Goal: Use online tool/utility: Utilize a website feature to perform a specific function

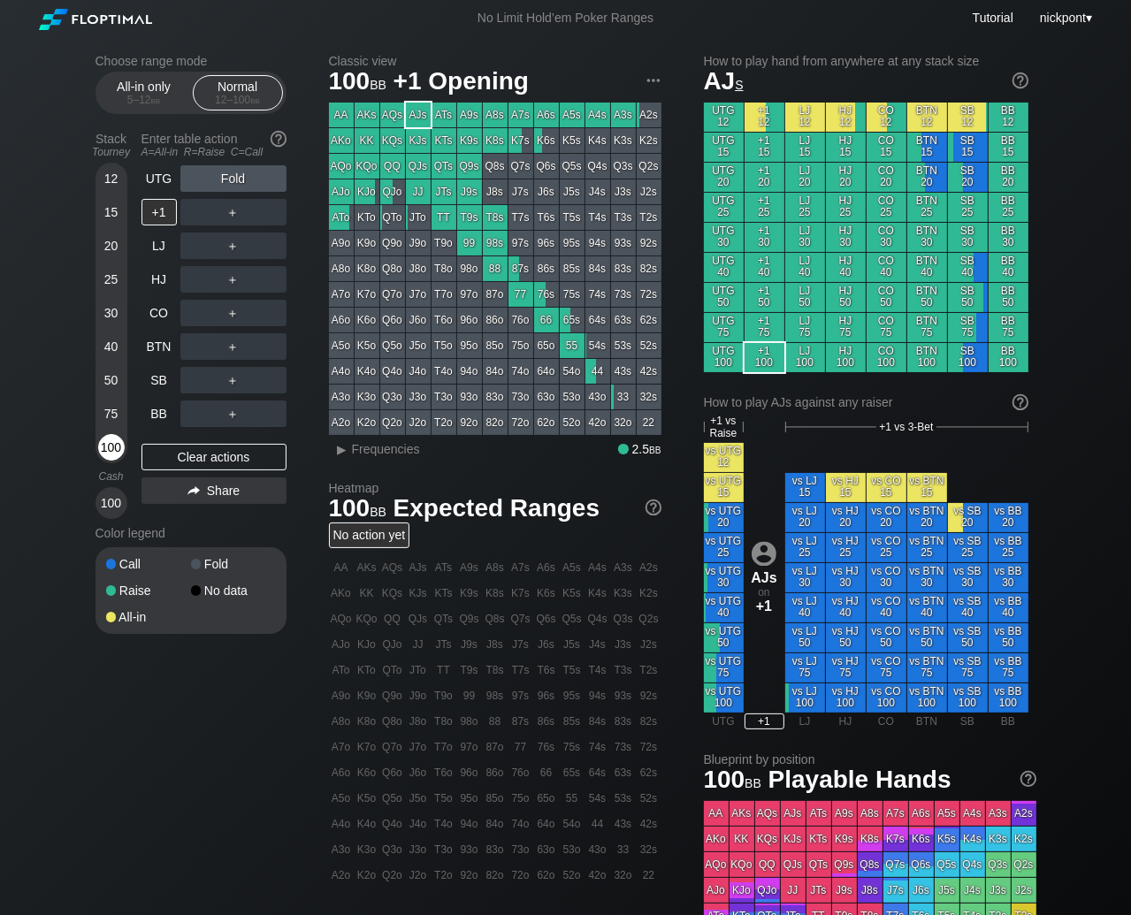
click at [115, 448] on div "100" at bounding box center [111, 447] width 27 height 27
click at [192, 449] on div "Clear actions" at bounding box center [214, 457] width 145 height 27
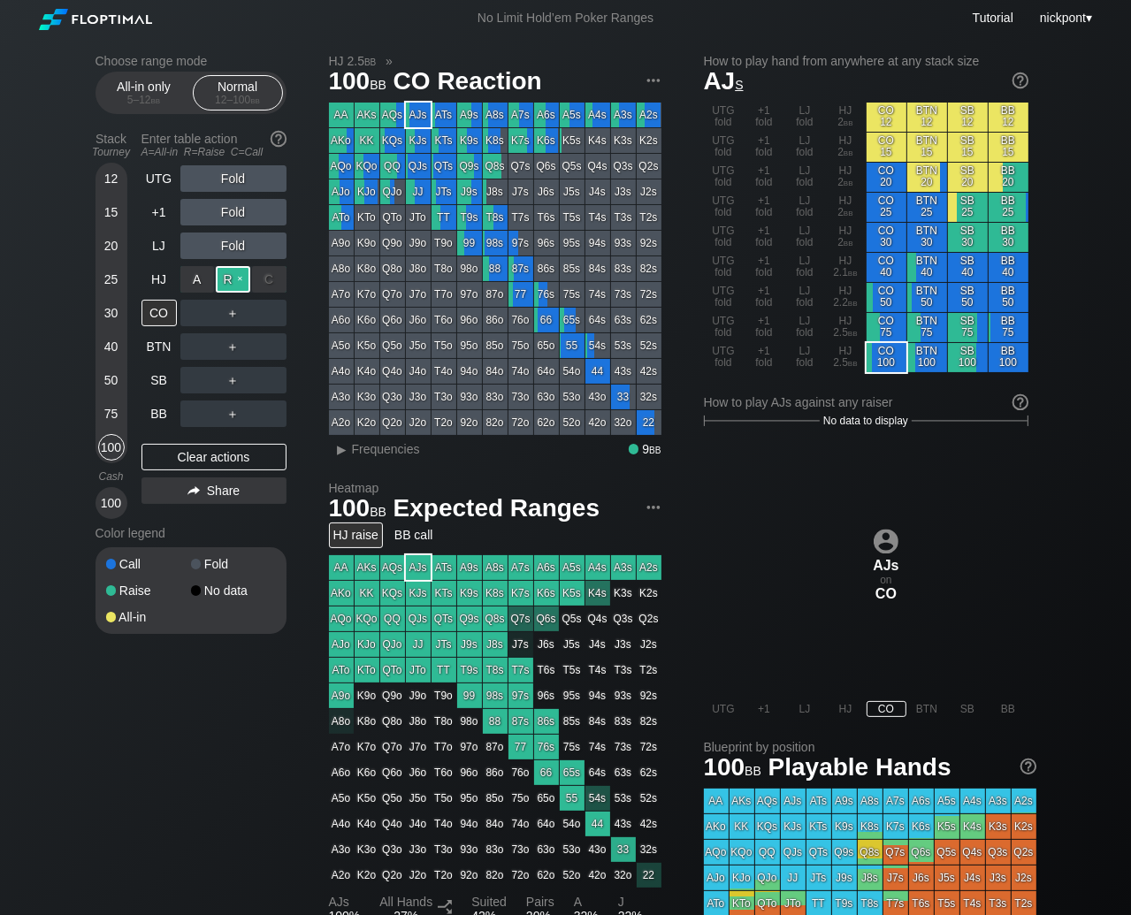
click at [230, 280] on div "R ✕" at bounding box center [233, 279] width 34 height 27
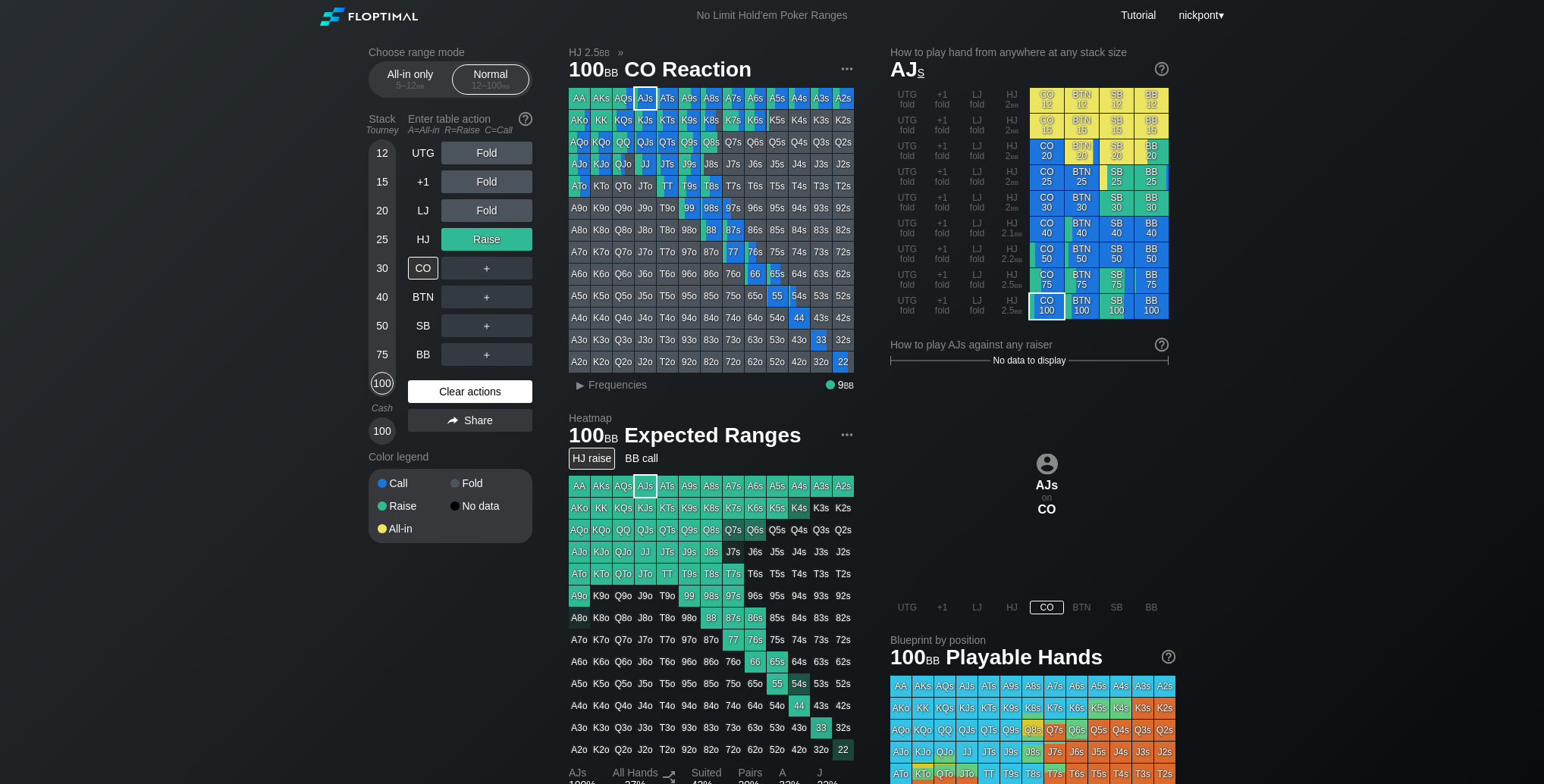
click at [500, 398] on div "Clear actions" at bounding box center [470, 392] width 124 height 23
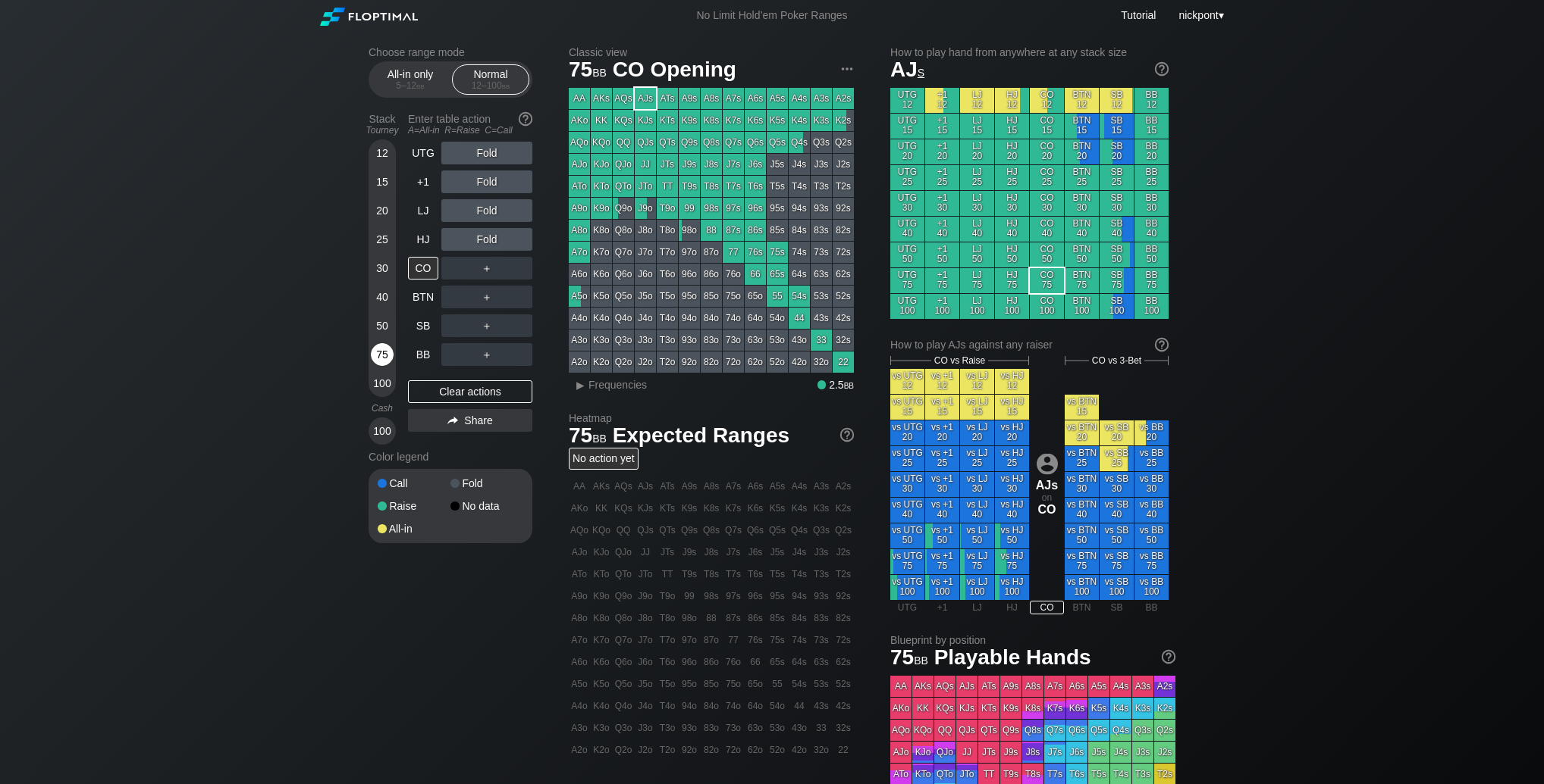
click at [377, 358] on div "75" at bounding box center [382, 355] width 23 height 23
click at [490, 153] on div "R ✕" at bounding box center [487, 153] width 29 height 23
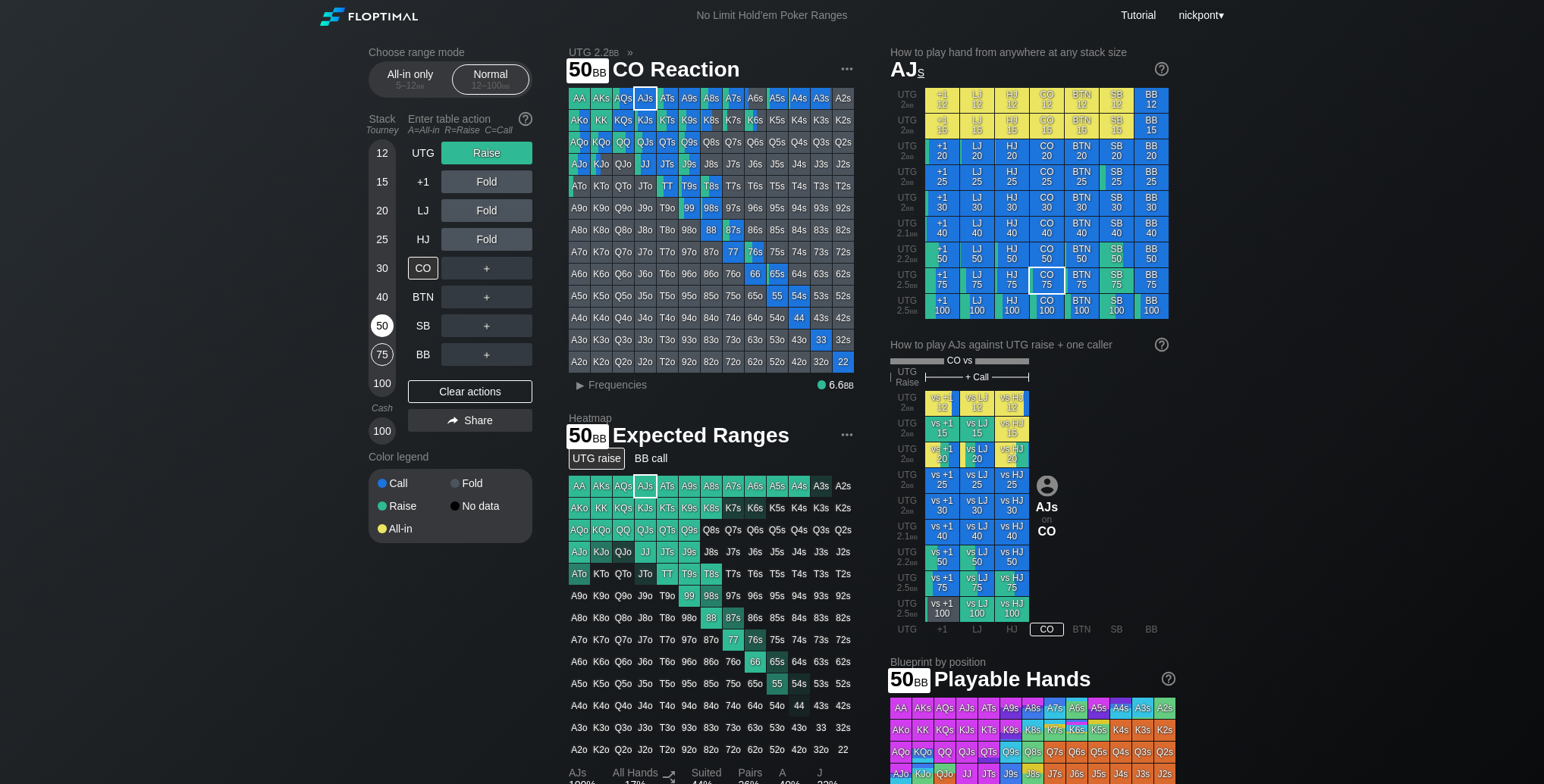
click at [377, 335] on div "50" at bounding box center [382, 326] width 23 height 23
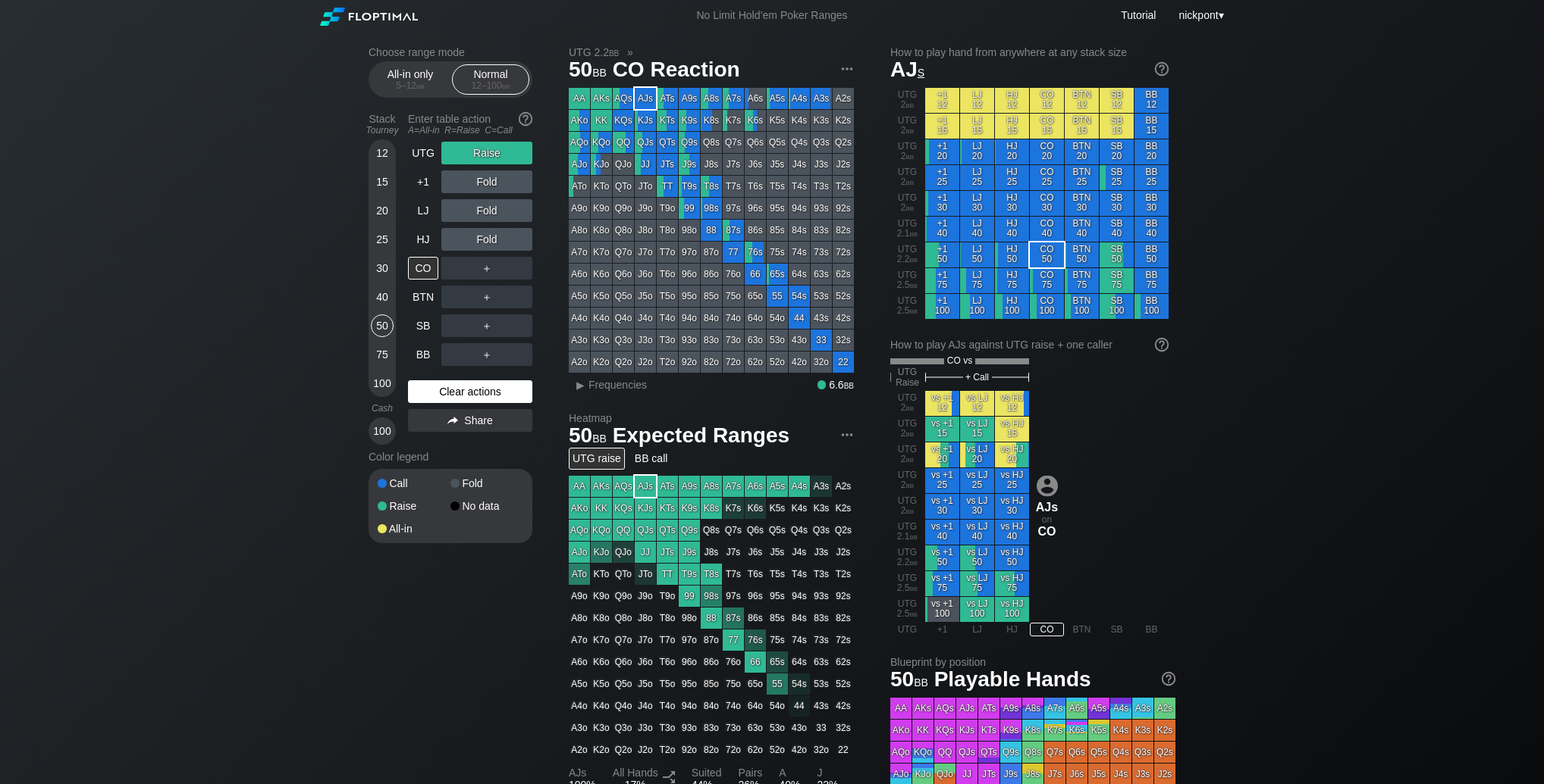
click at [443, 389] on div "Clear actions" at bounding box center [470, 392] width 124 height 23
click at [482, 156] on div "R ✕" at bounding box center [487, 153] width 29 height 23
click at [476, 388] on div "Clear actions" at bounding box center [470, 392] width 124 height 23
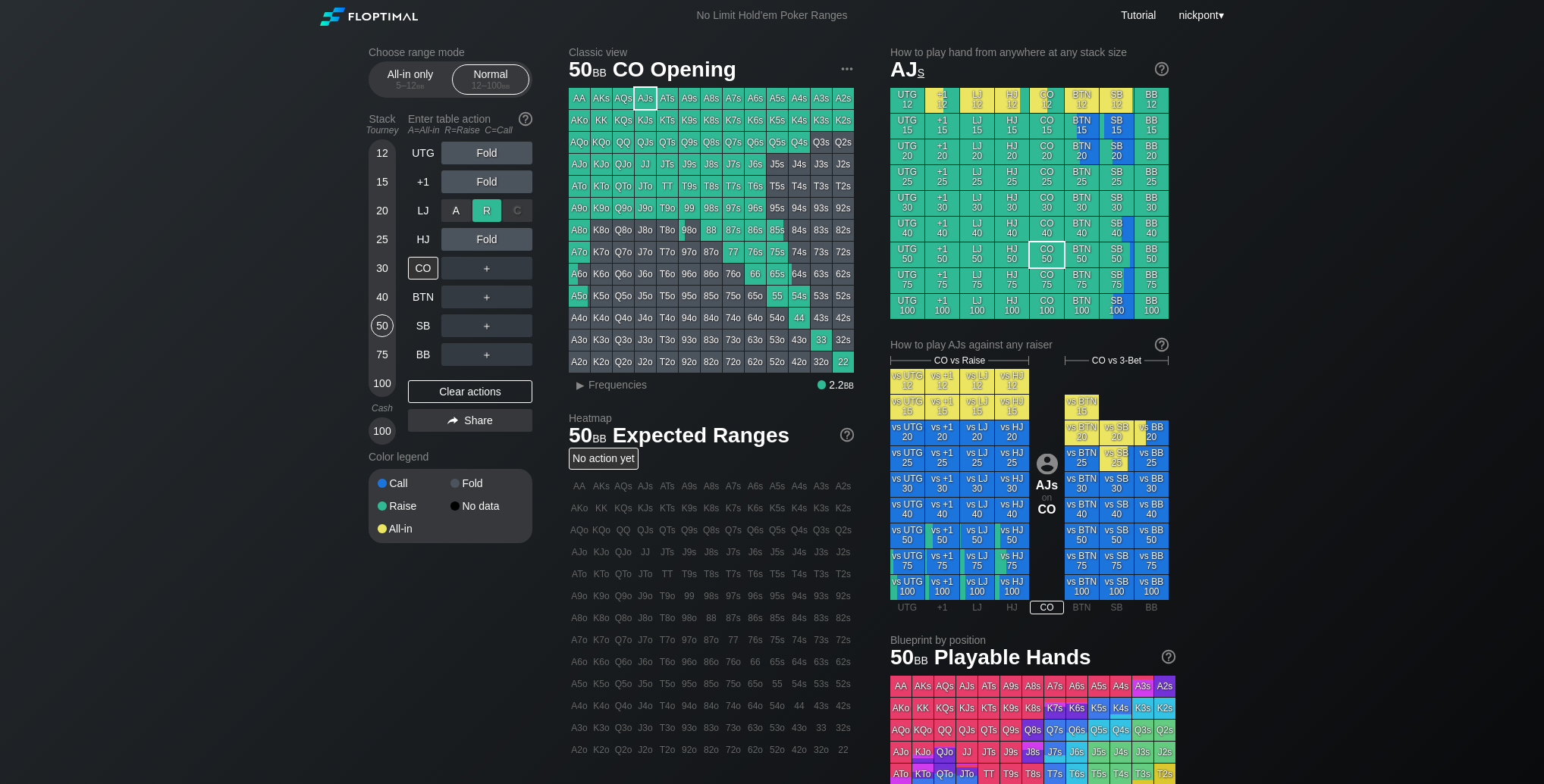
click at [483, 209] on div "R ✕" at bounding box center [487, 211] width 29 height 23
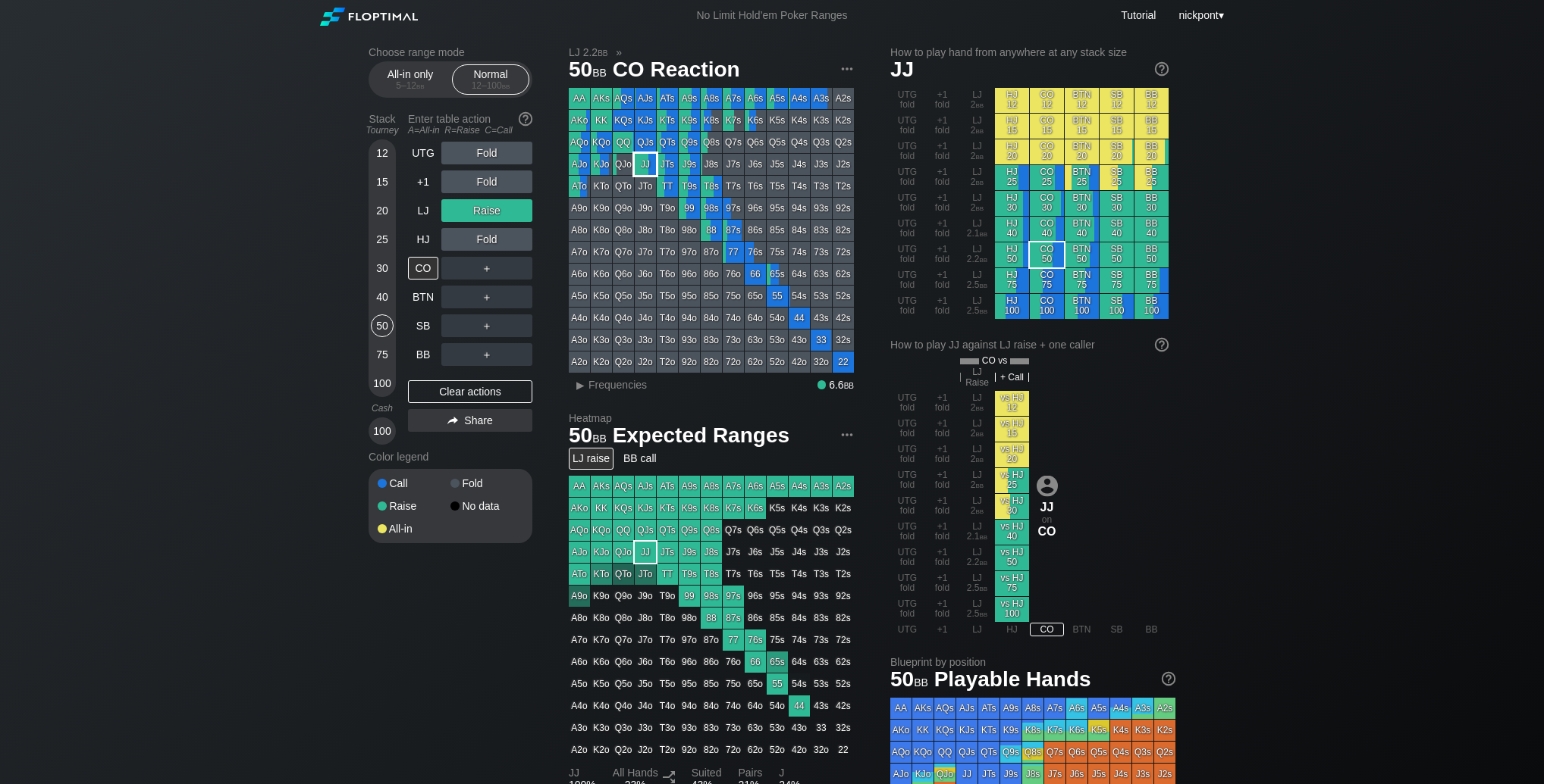
click at [642, 166] on div "JJ" at bounding box center [645, 165] width 21 height 21
click at [477, 355] on div "R ✕" at bounding box center [487, 355] width 29 height 23
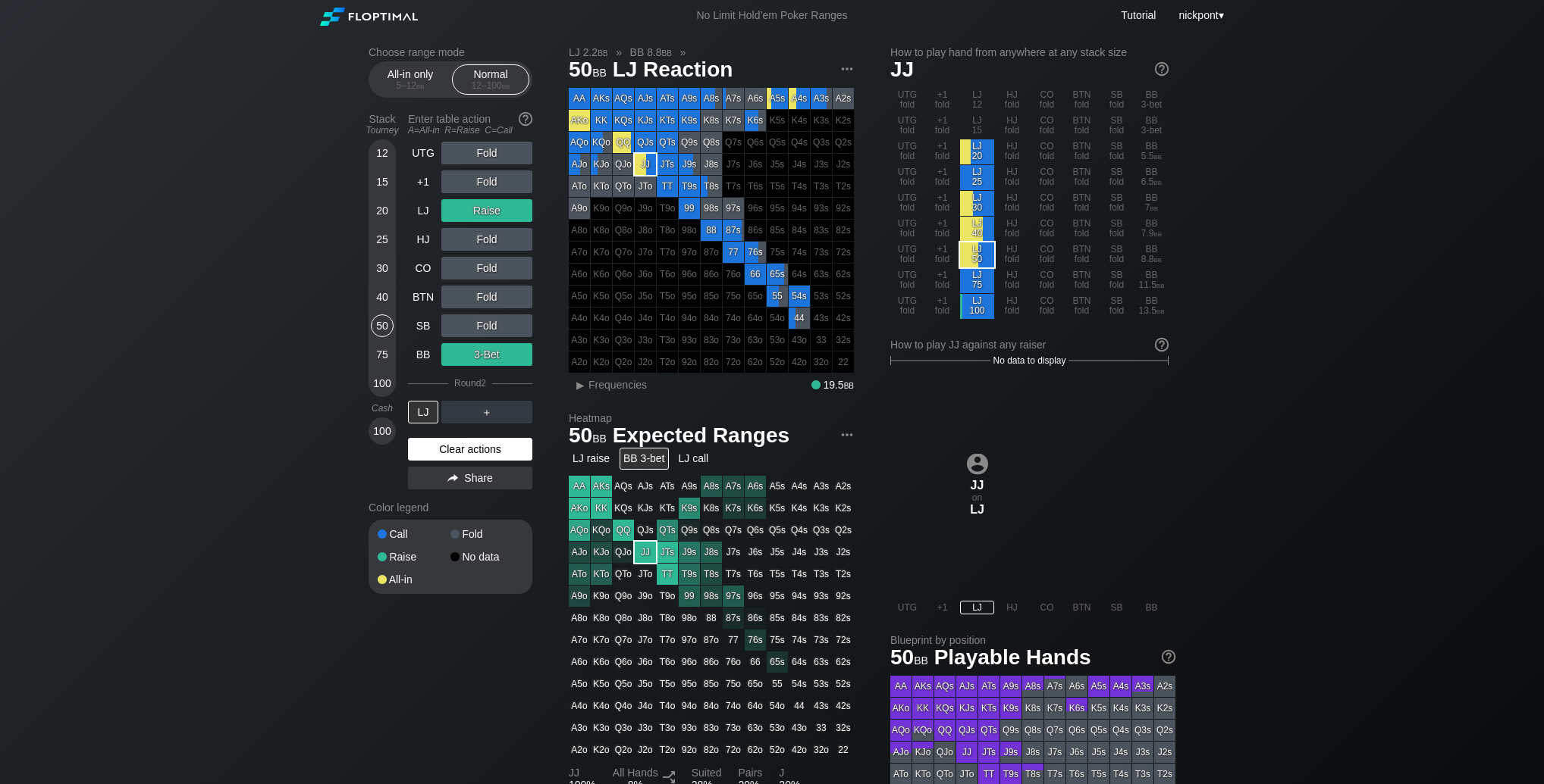
click at [449, 446] on div "Clear actions" at bounding box center [470, 449] width 124 height 23
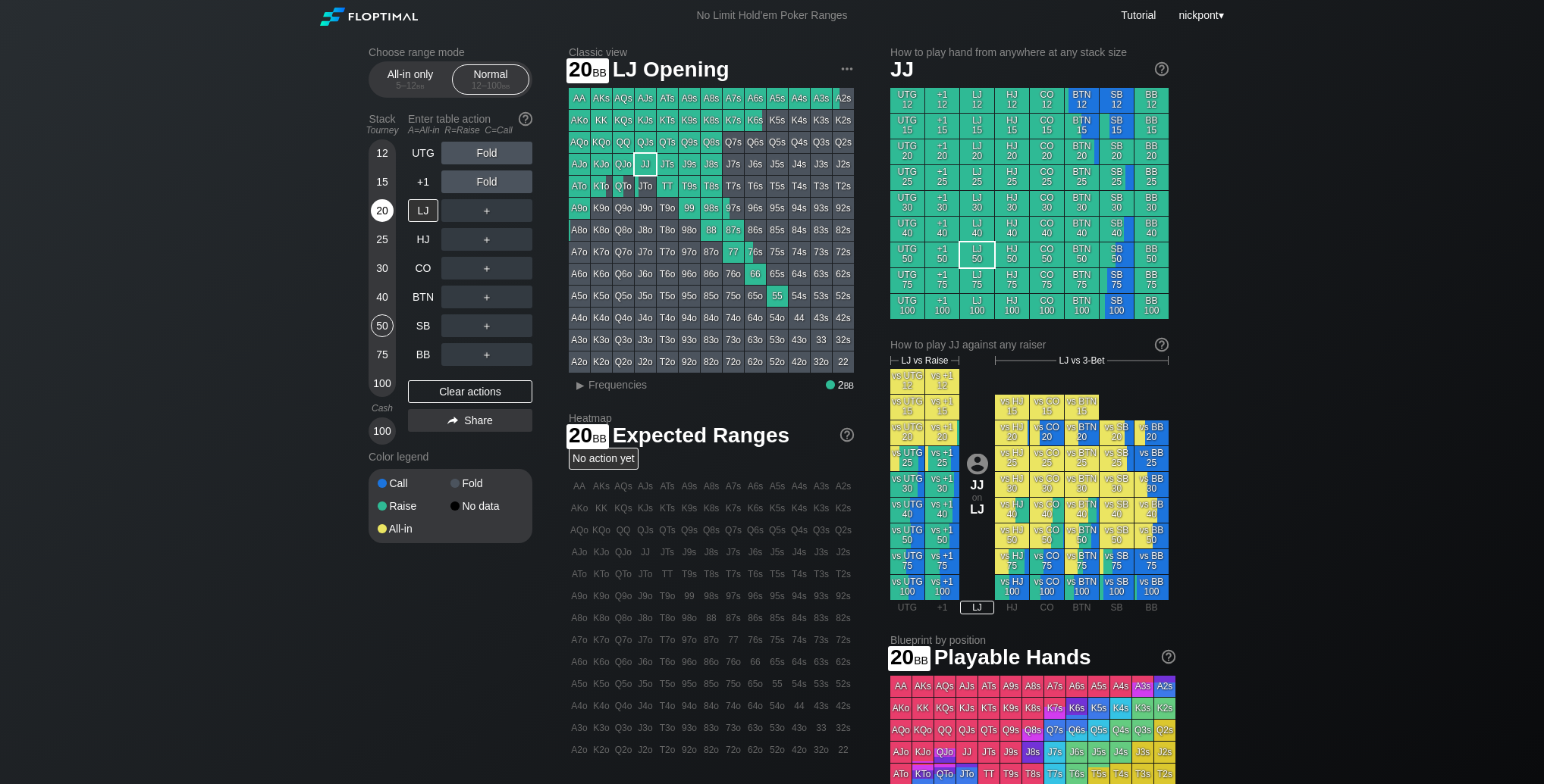
click at [382, 213] on div "20" at bounding box center [382, 211] width 23 height 23
click at [488, 241] on div "R ✕" at bounding box center [487, 239] width 29 height 23
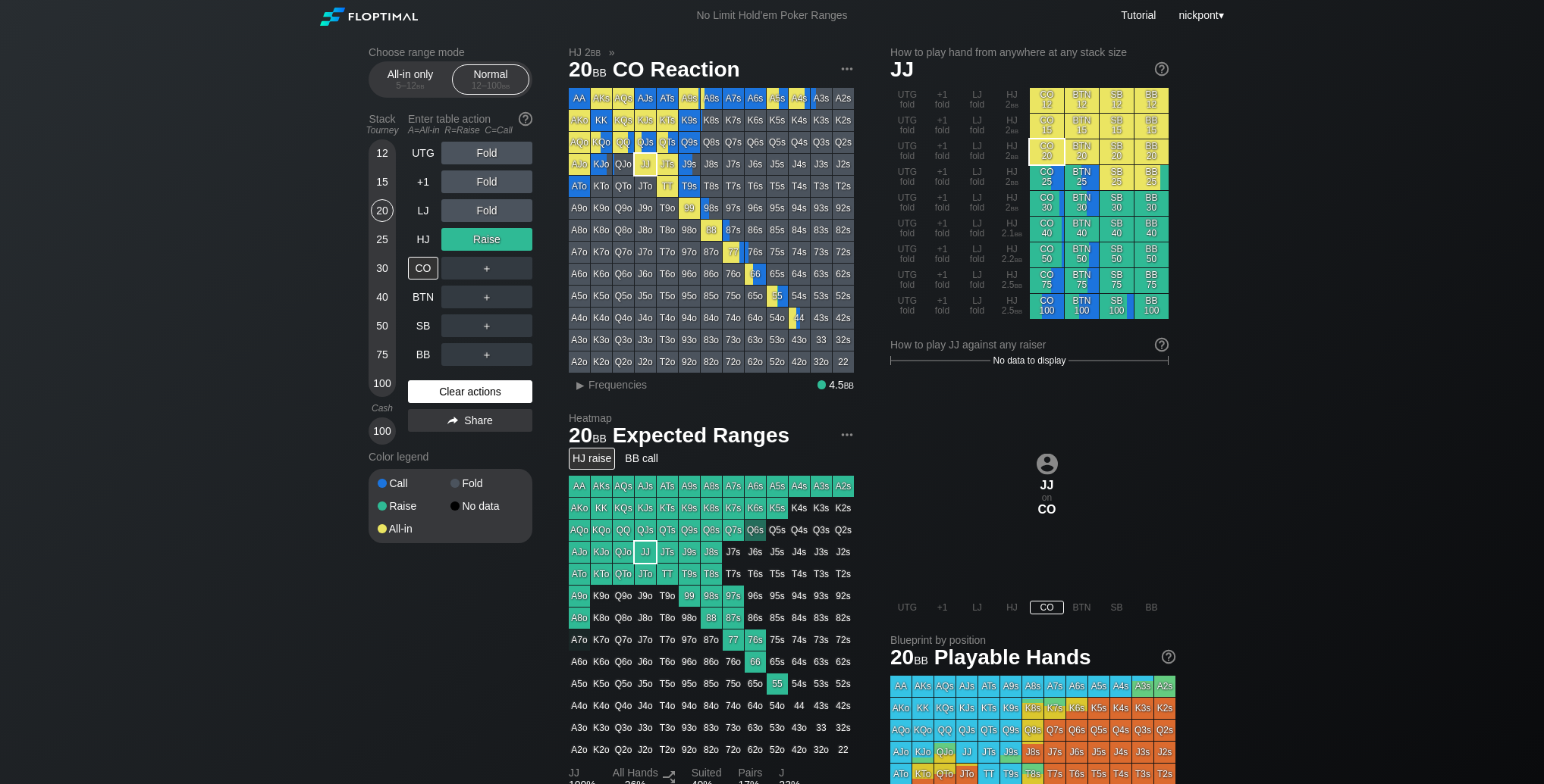
click at [466, 387] on div "Clear actions" at bounding box center [470, 392] width 124 height 23
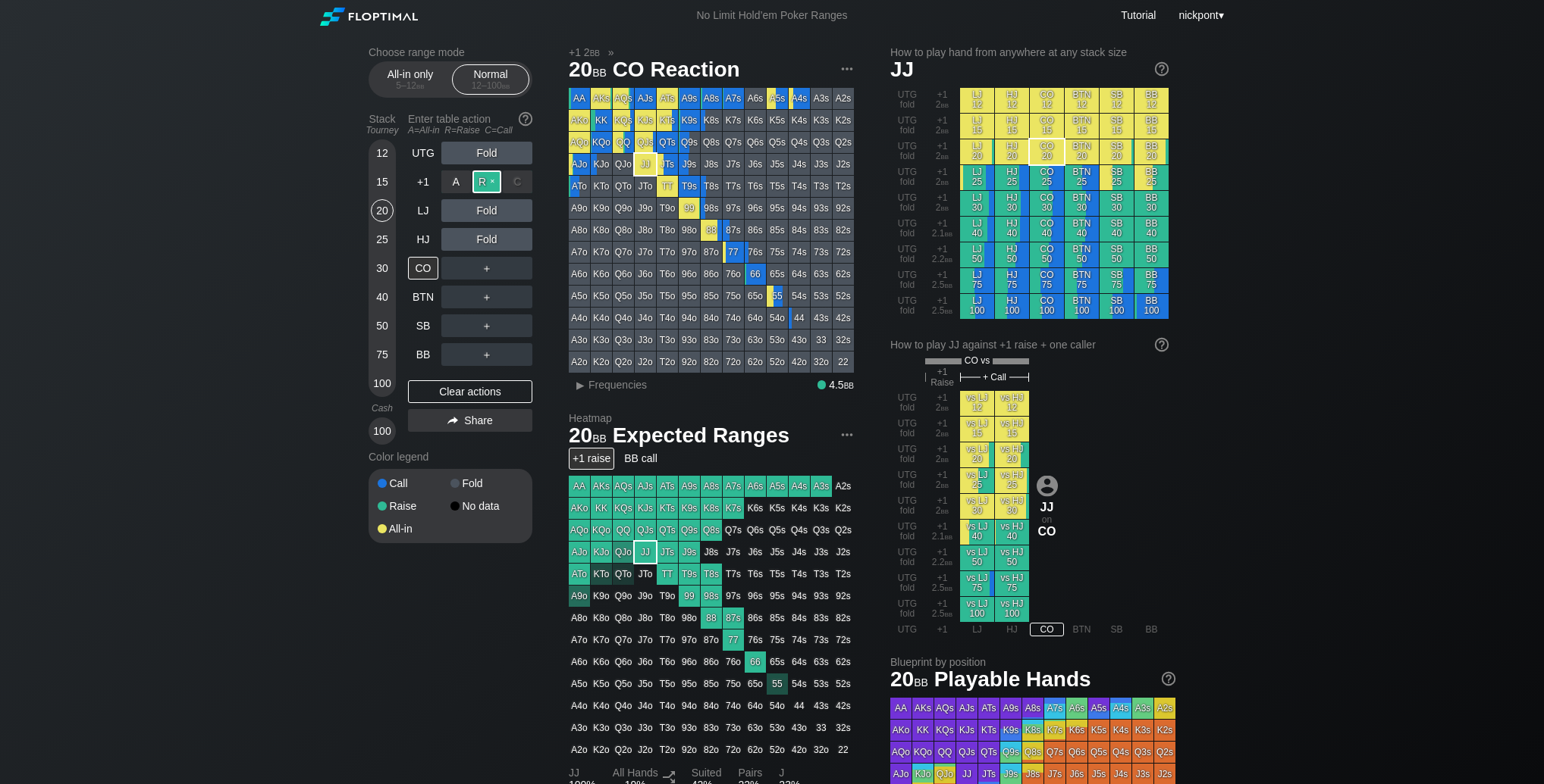
click at [484, 183] on div "R ✕" at bounding box center [487, 182] width 29 height 23
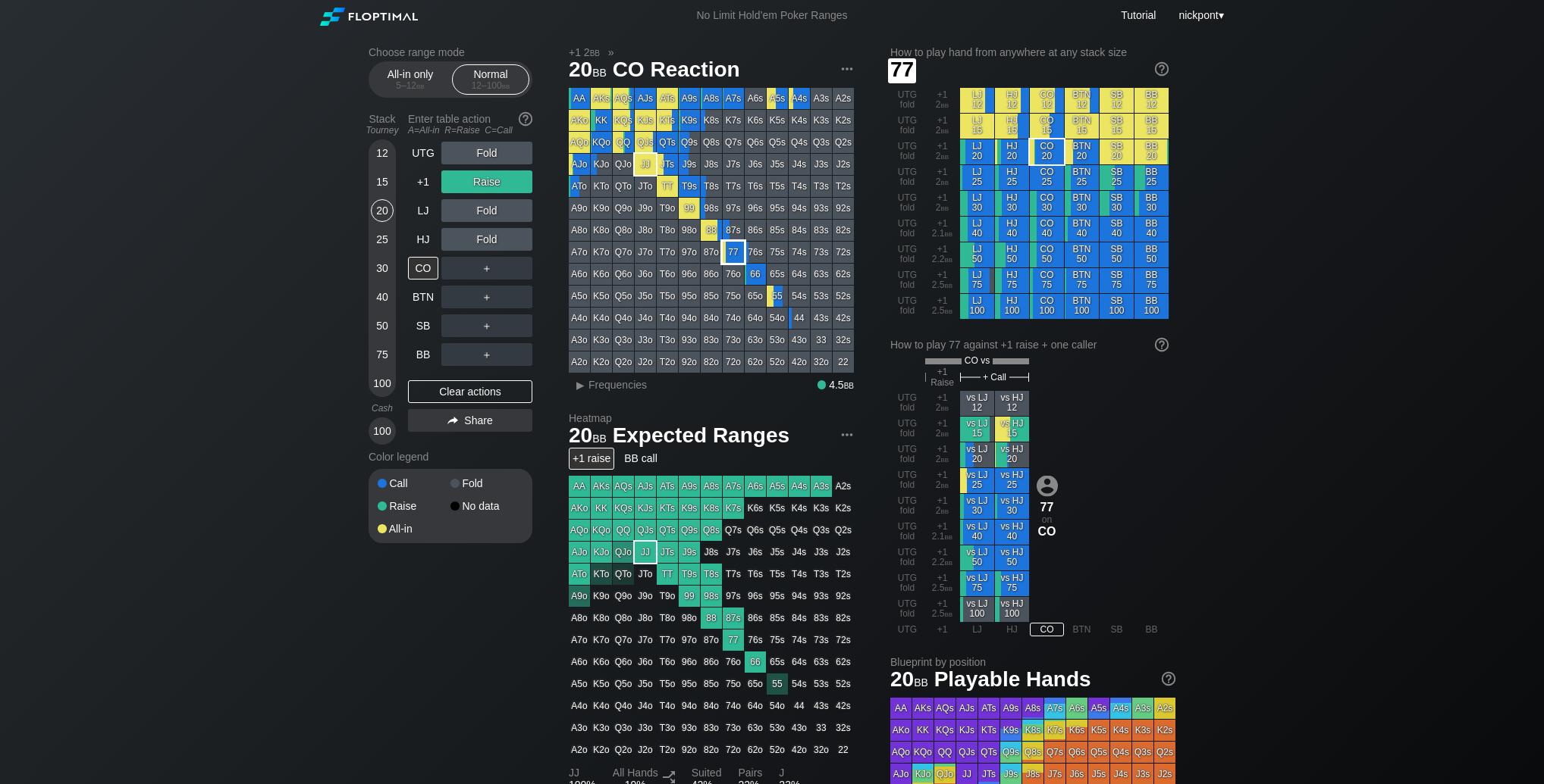
click at [730, 250] on div "77" at bounding box center [733, 252] width 21 height 21
click at [578, 386] on div "▸" at bounding box center [580, 385] width 20 height 18
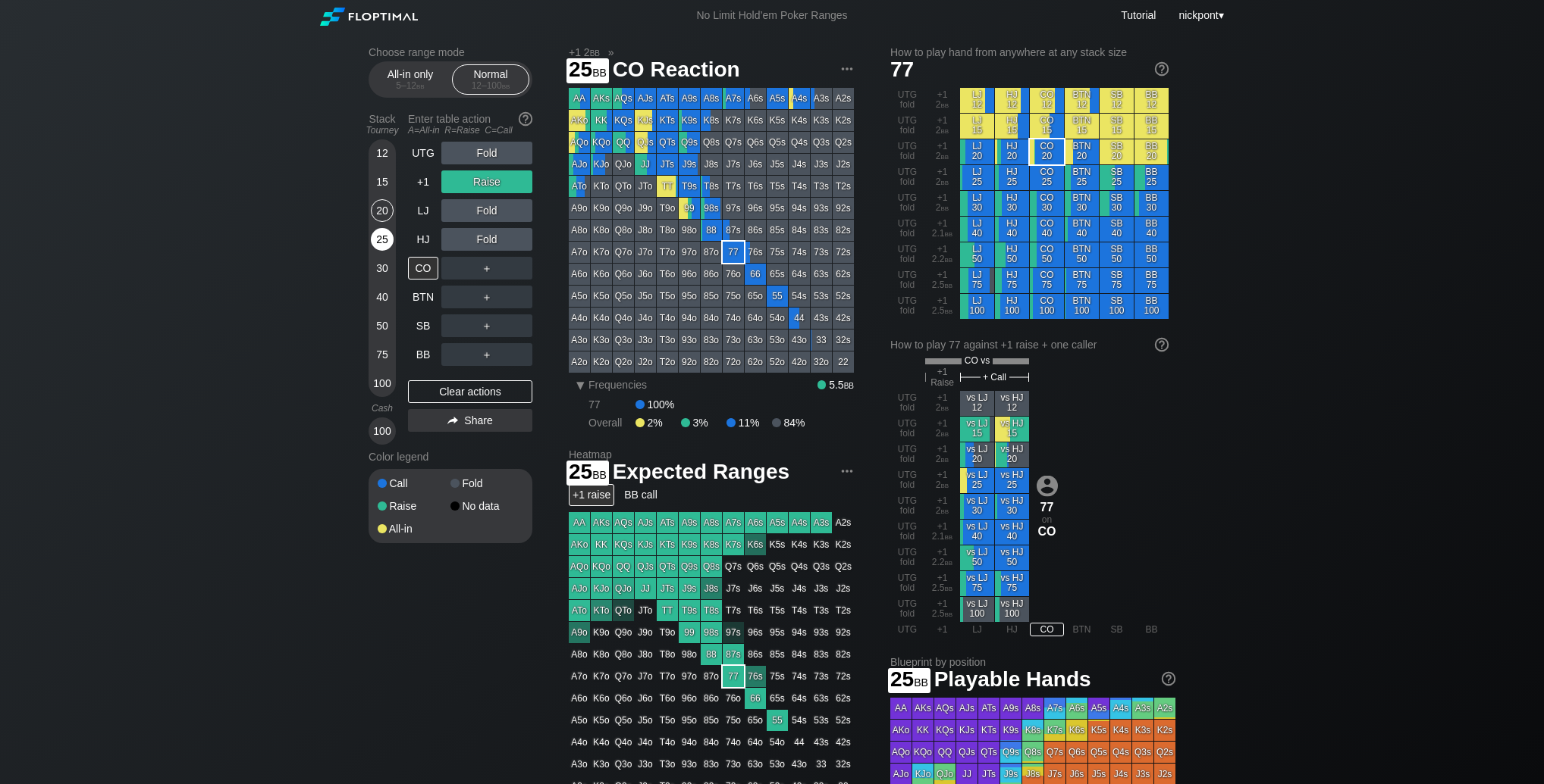
click at [381, 242] on div "25" at bounding box center [382, 239] width 23 height 23
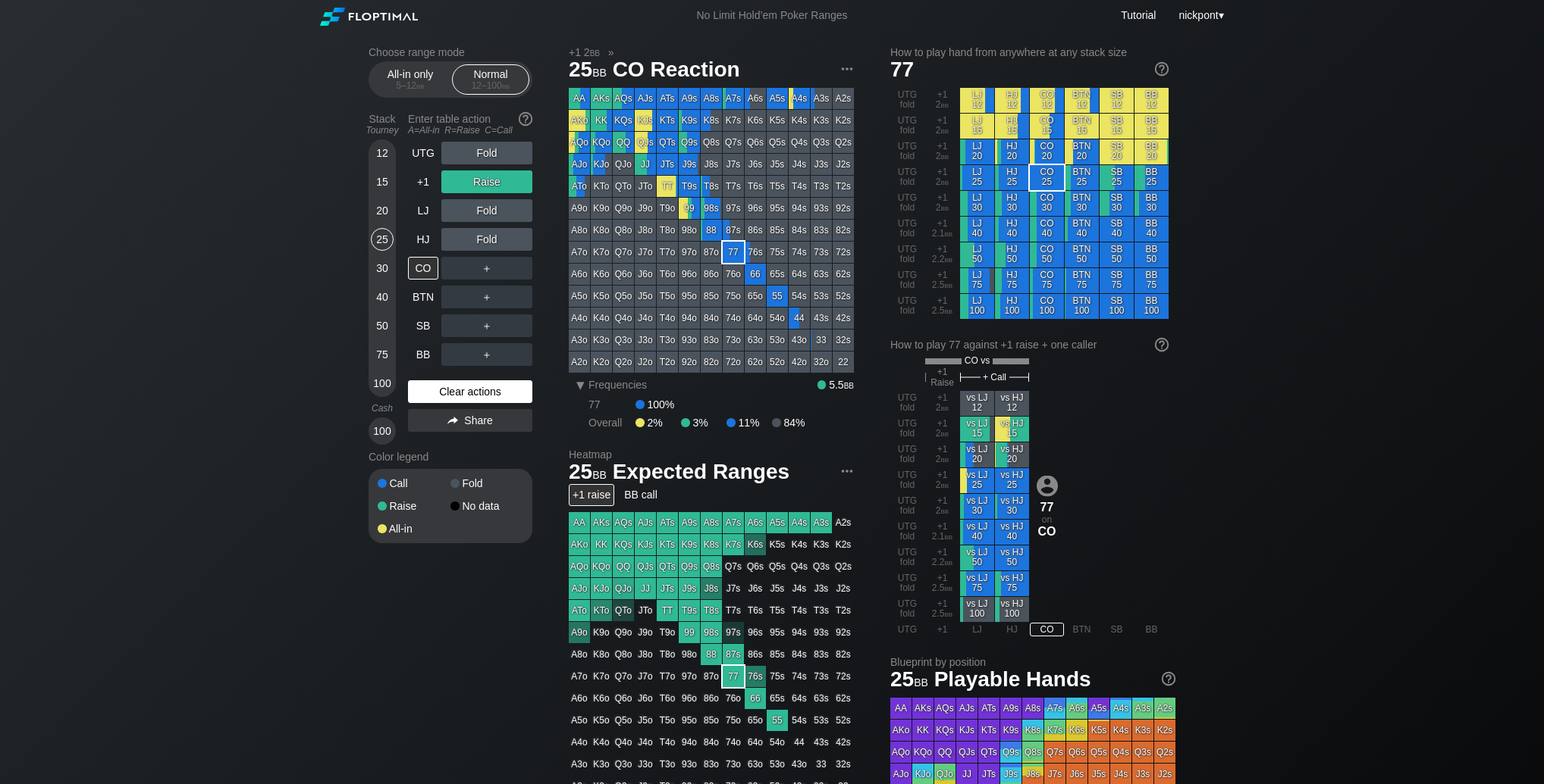
click at [446, 392] on div "Clear actions" at bounding box center [470, 392] width 124 height 23
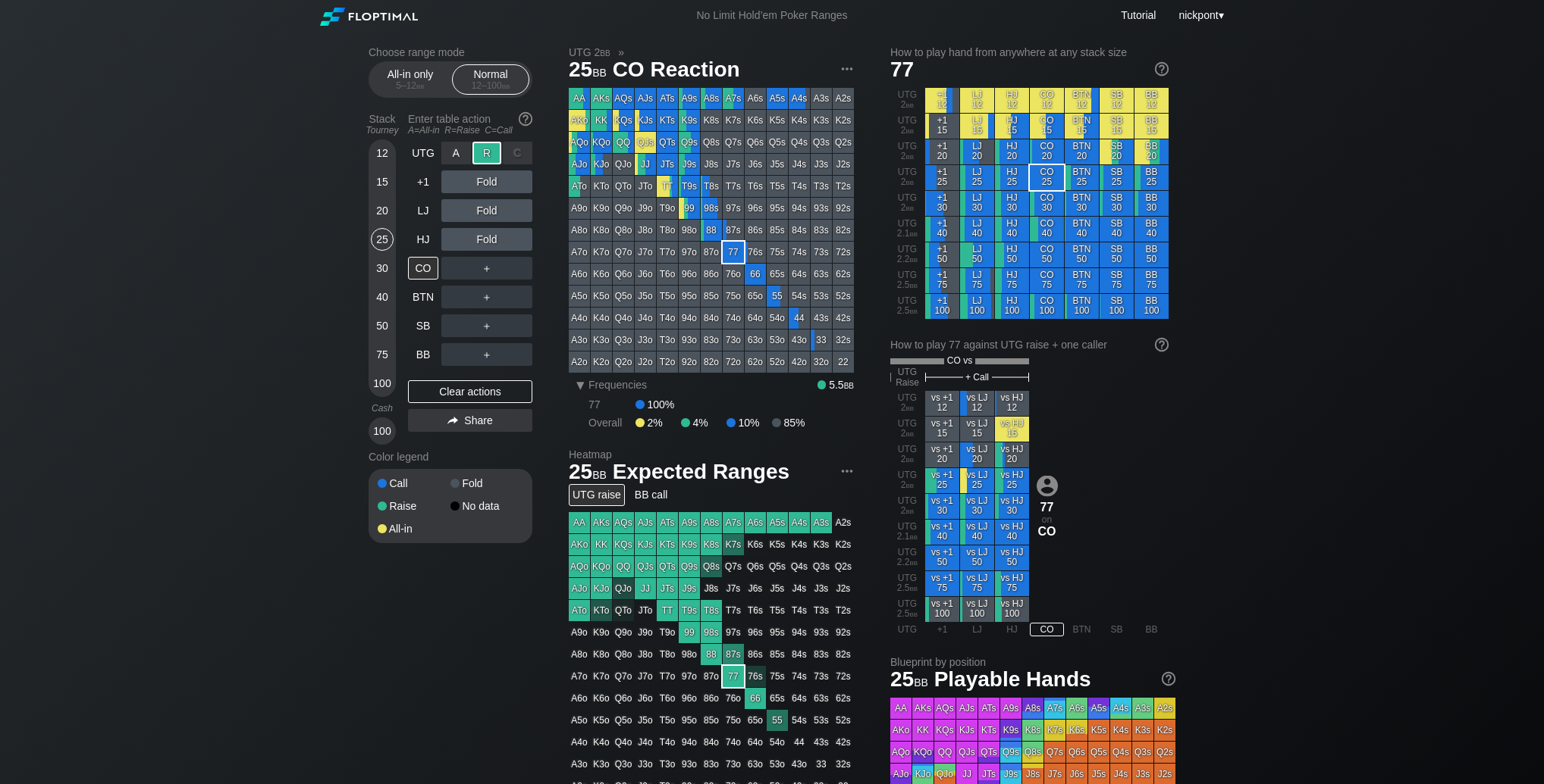
click at [491, 159] on div "R ✕" at bounding box center [487, 153] width 29 height 23
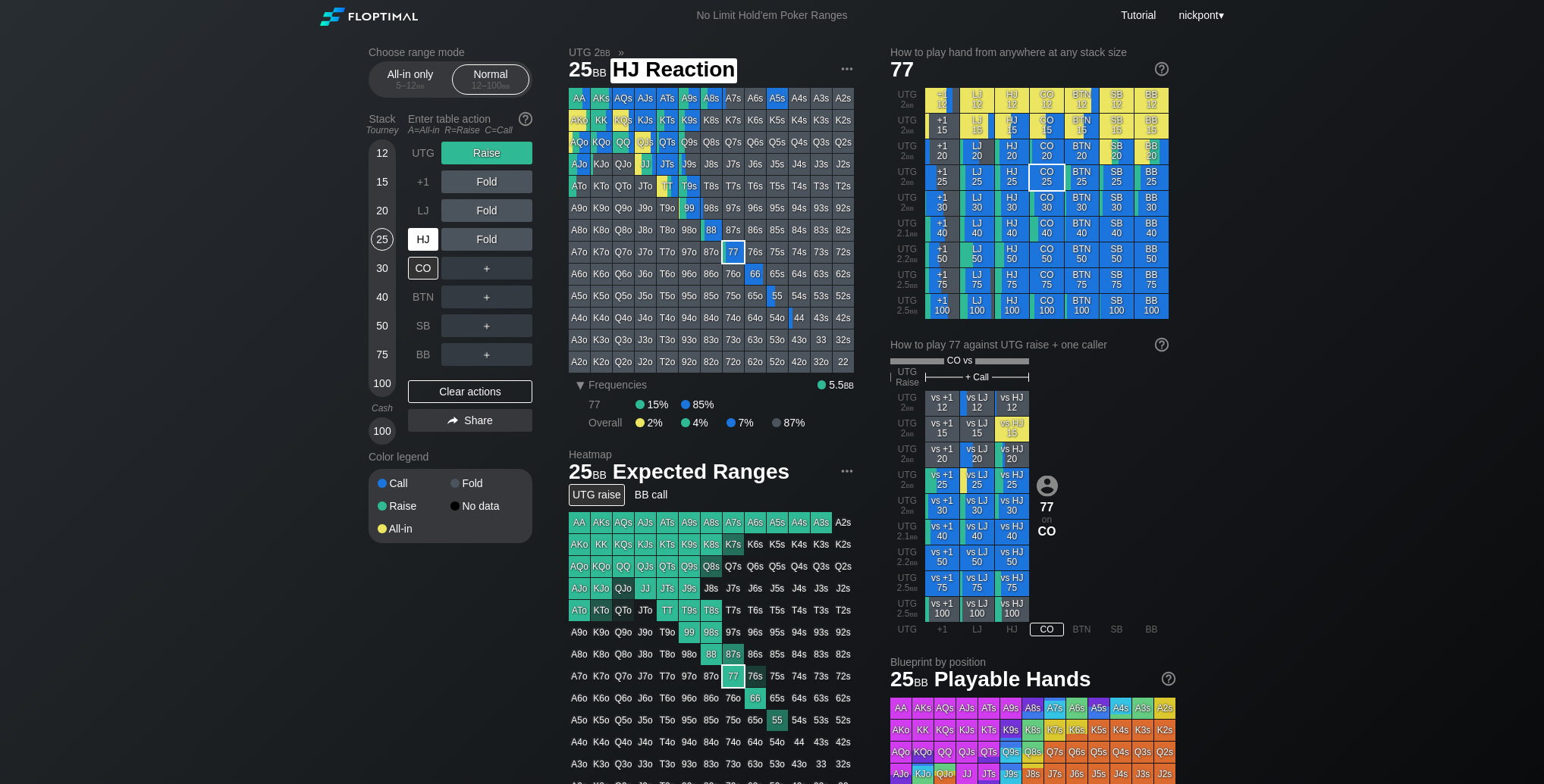
click at [426, 243] on div "HJ" at bounding box center [423, 239] width 30 height 23
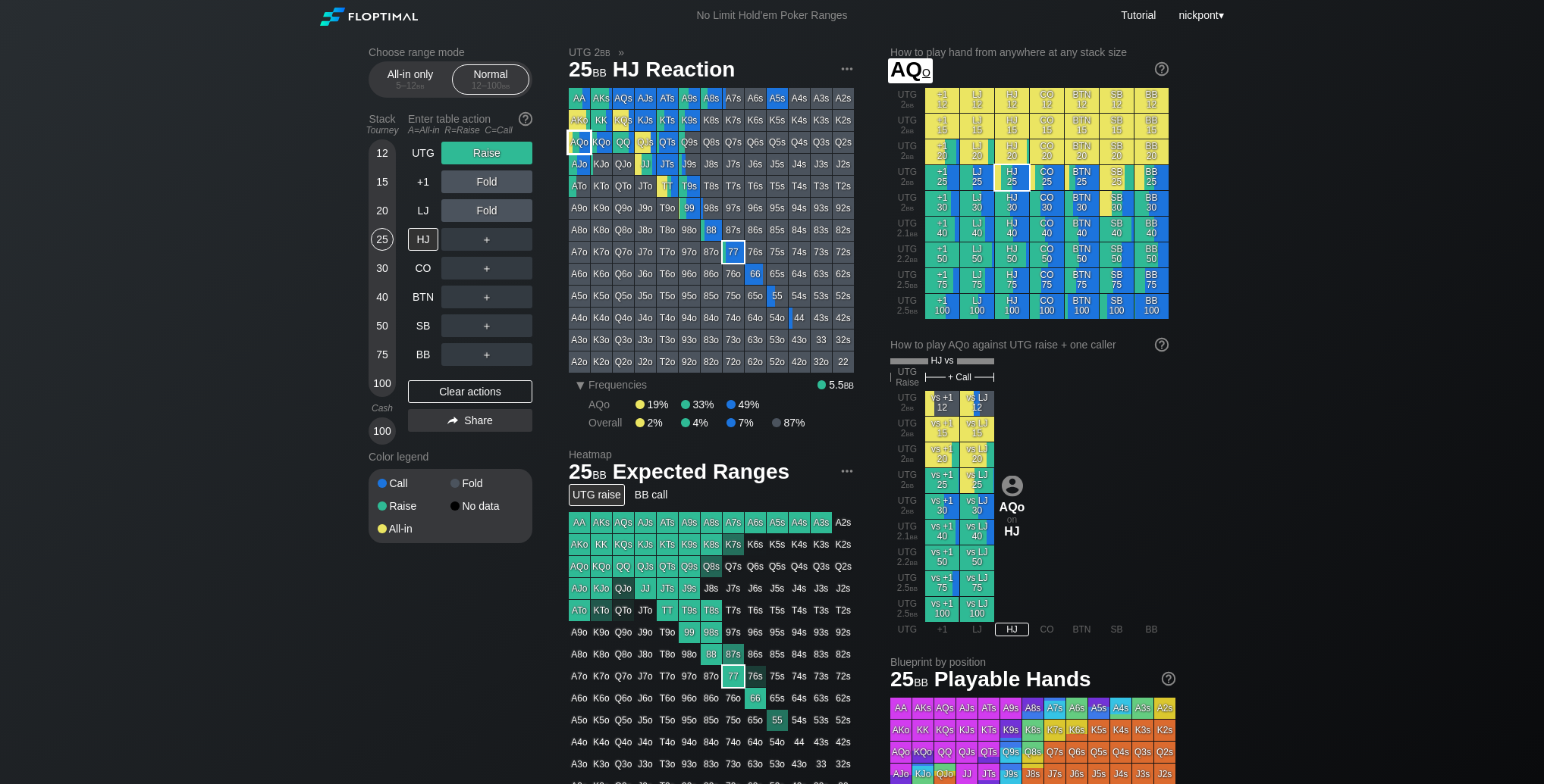
click at [587, 144] on div "AQo" at bounding box center [579, 142] width 21 height 21
click at [508, 397] on div "Clear actions" at bounding box center [470, 392] width 124 height 23
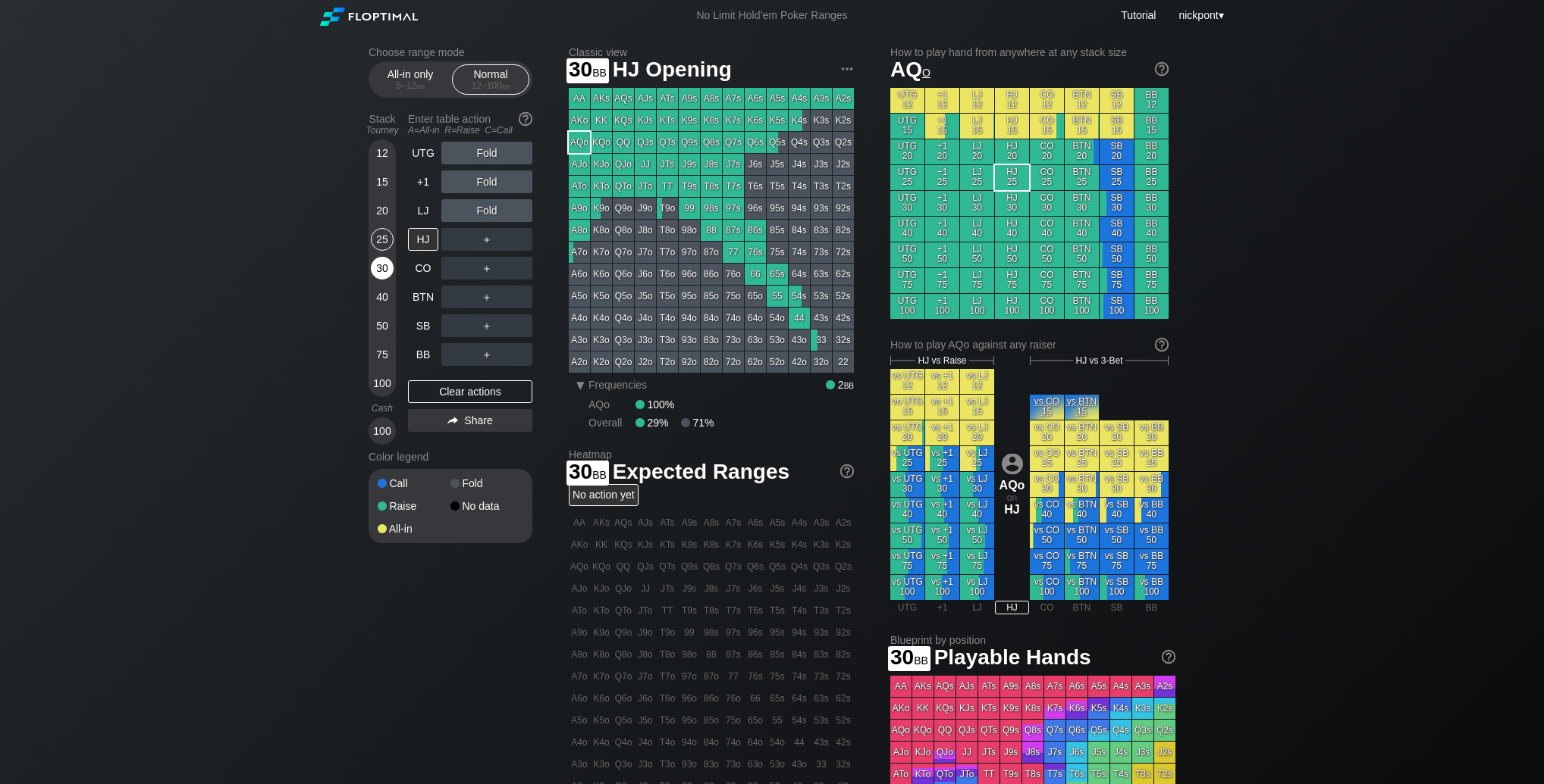
click at [388, 267] on div "30" at bounding box center [382, 268] width 23 height 23
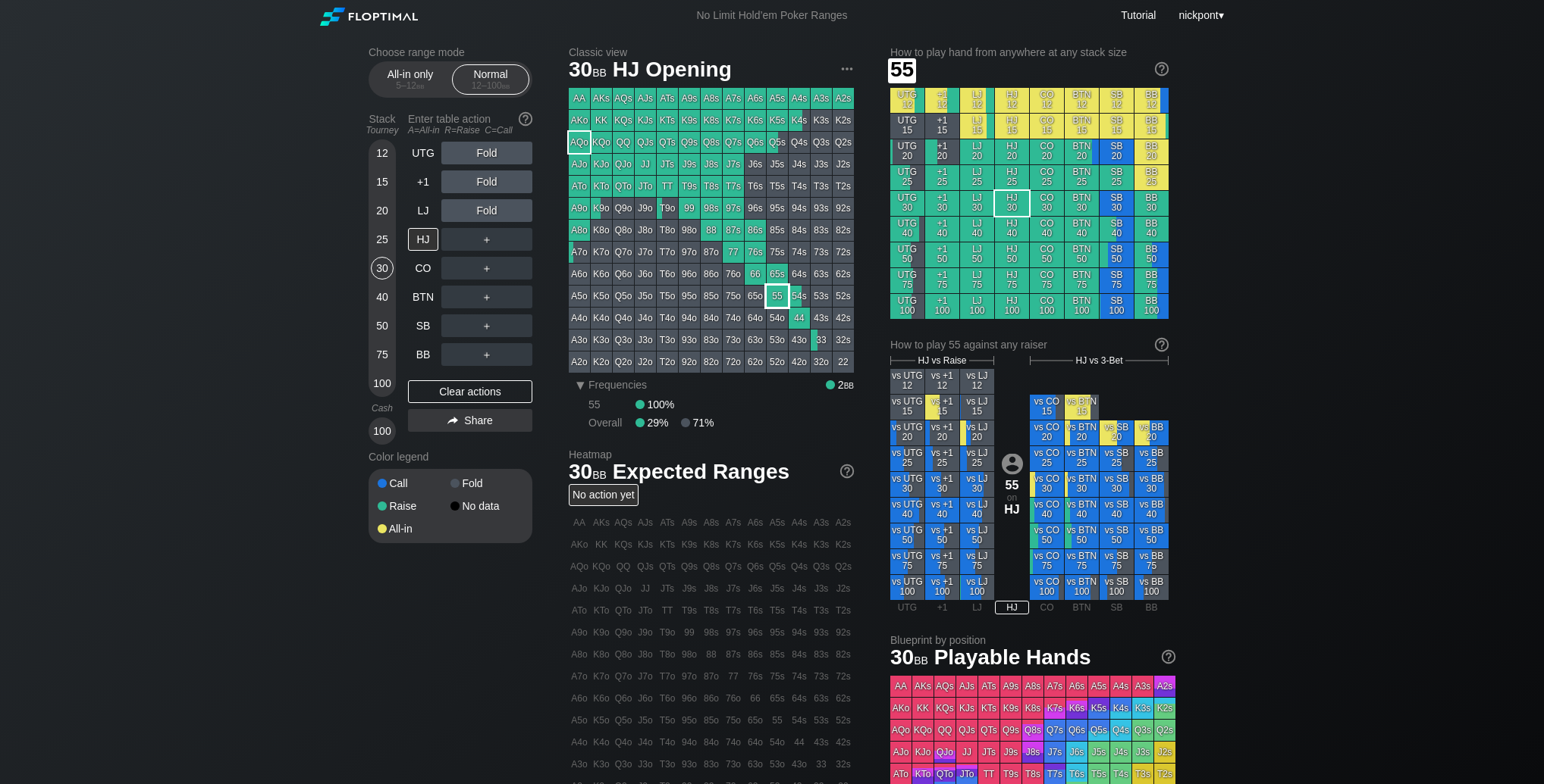
click at [780, 301] on div "55" at bounding box center [777, 296] width 21 height 21
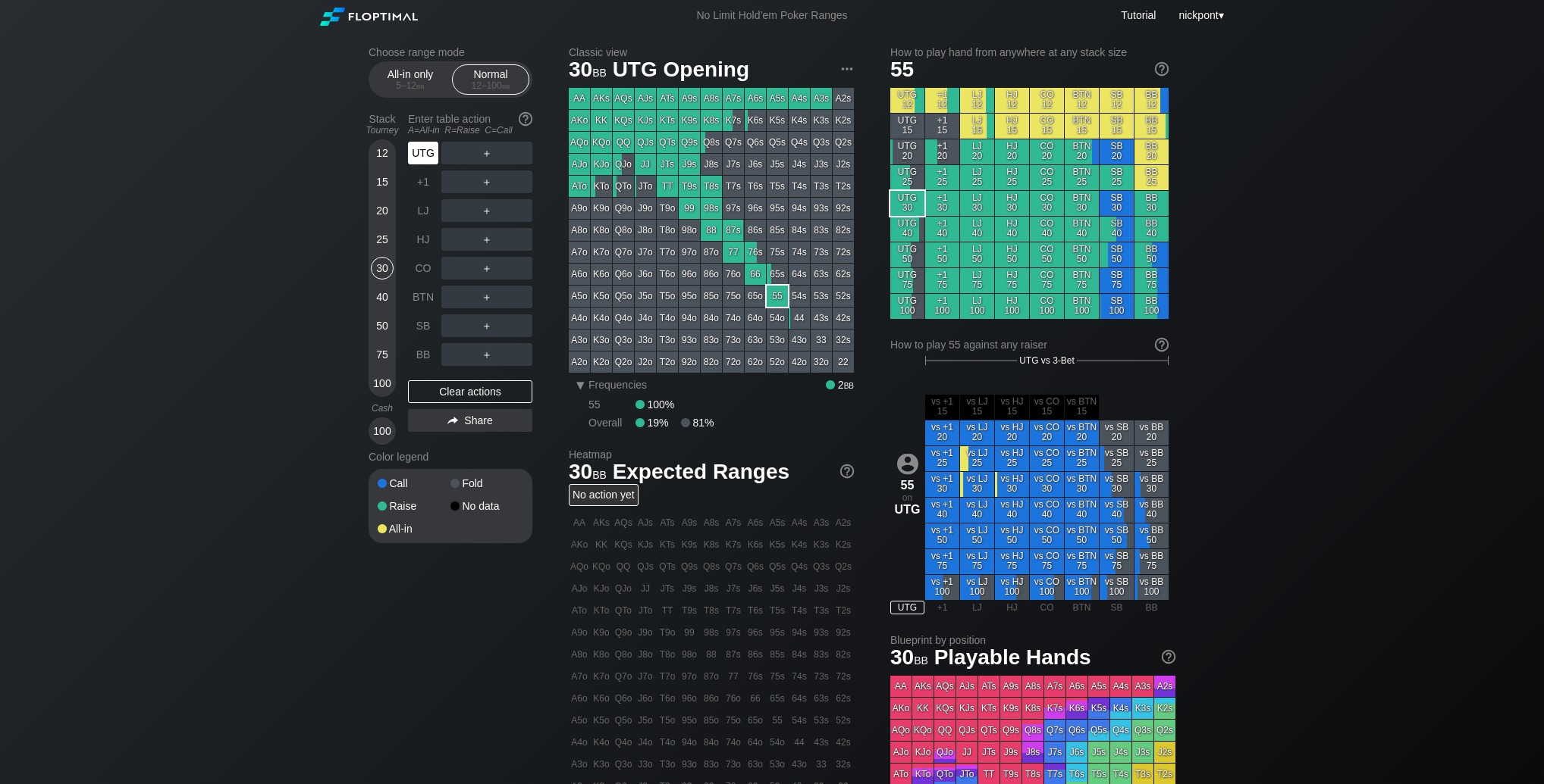
click at [428, 158] on div "UTG" at bounding box center [423, 153] width 30 height 23
click at [489, 152] on div "R ✕" at bounding box center [487, 153] width 29 height 23
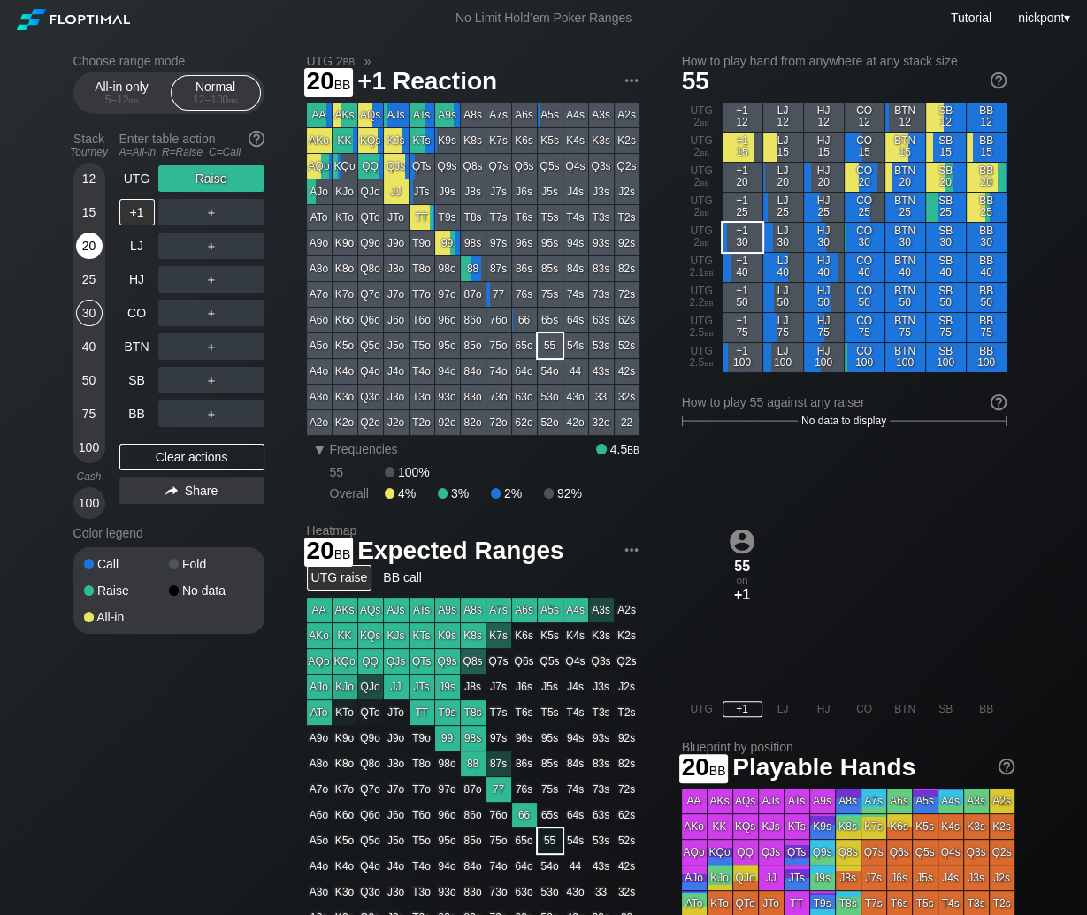
click at [91, 255] on div "20" at bounding box center [89, 246] width 27 height 27
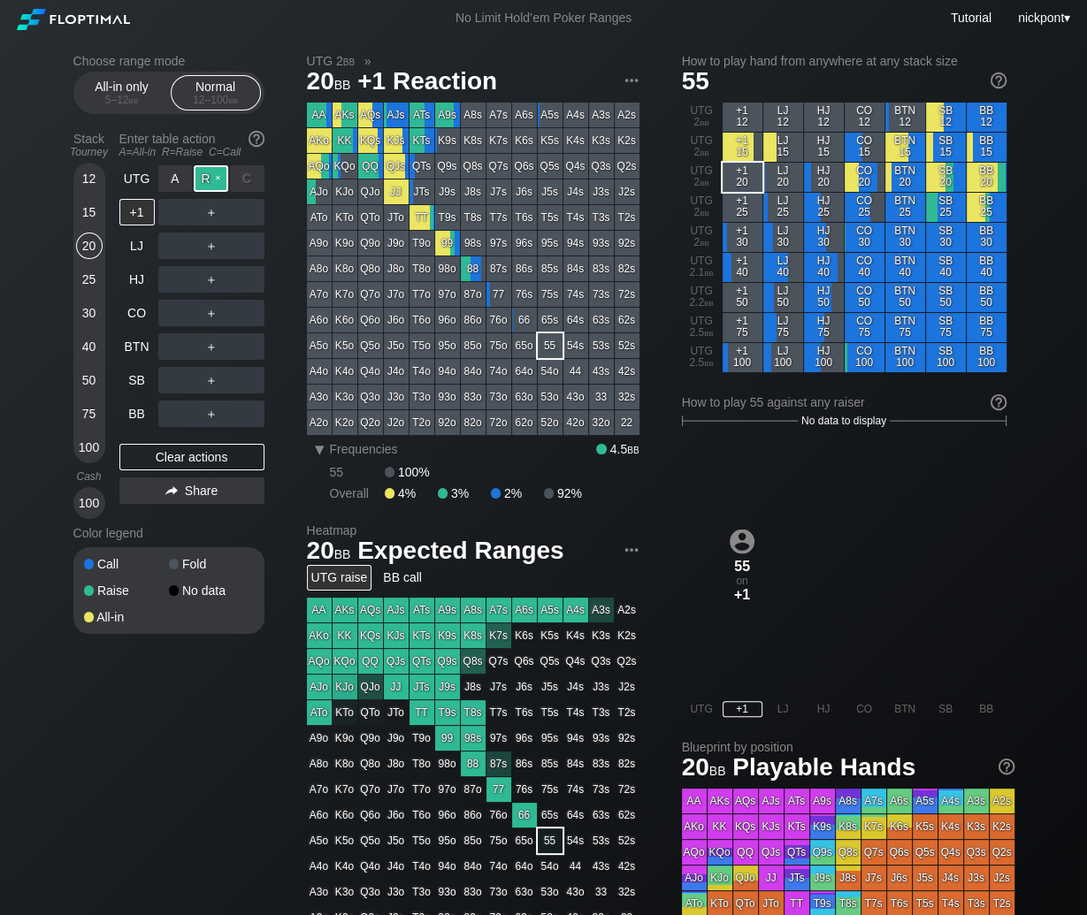
click at [210, 178] on div "R ✕" at bounding box center [211, 178] width 34 height 27
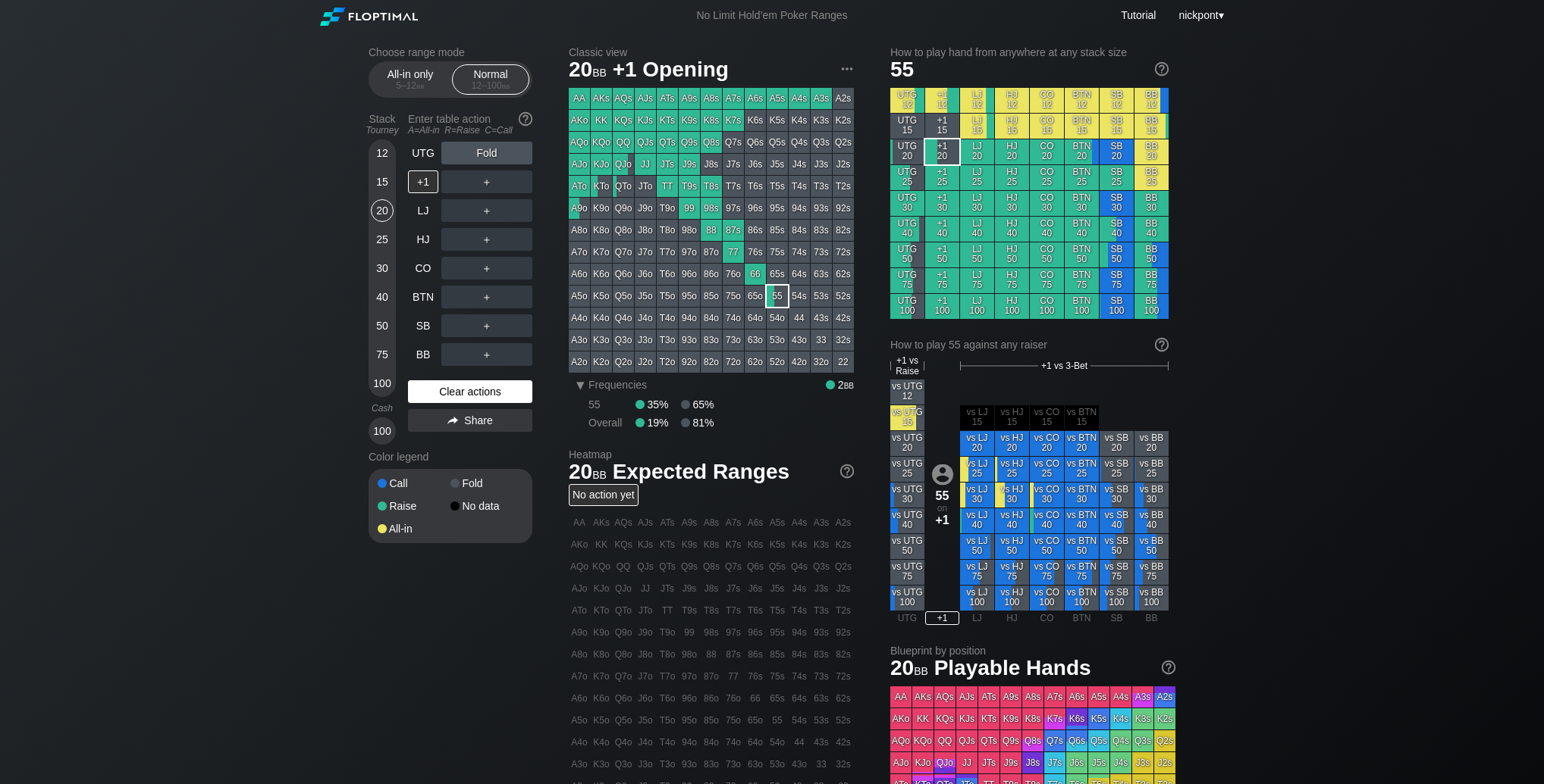
click at [498, 392] on div "Clear actions" at bounding box center [470, 392] width 124 height 23
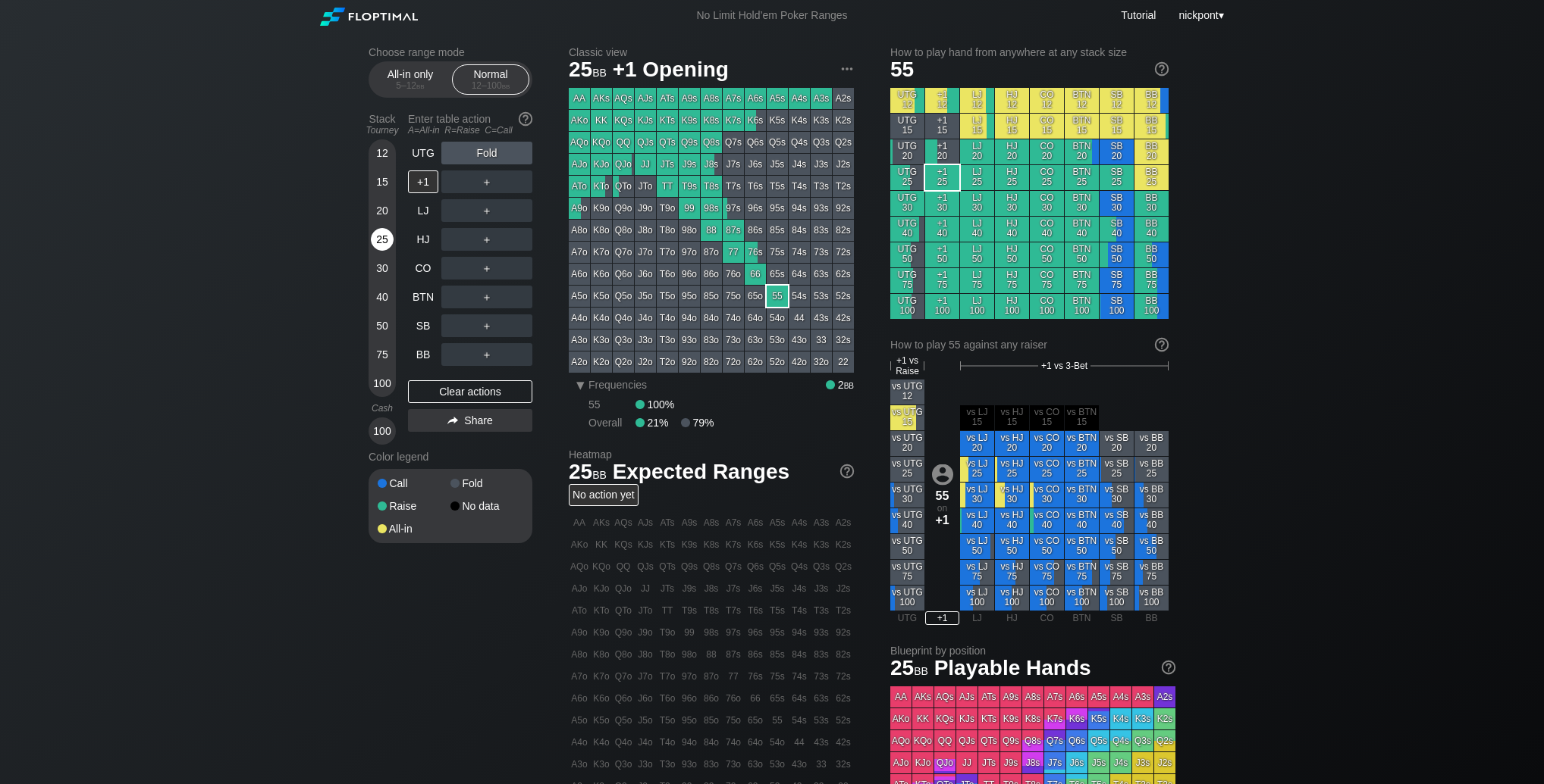
click at [381, 242] on div "25" at bounding box center [382, 239] width 23 height 23
click at [462, 213] on div "A ✕" at bounding box center [456, 211] width 29 height 23
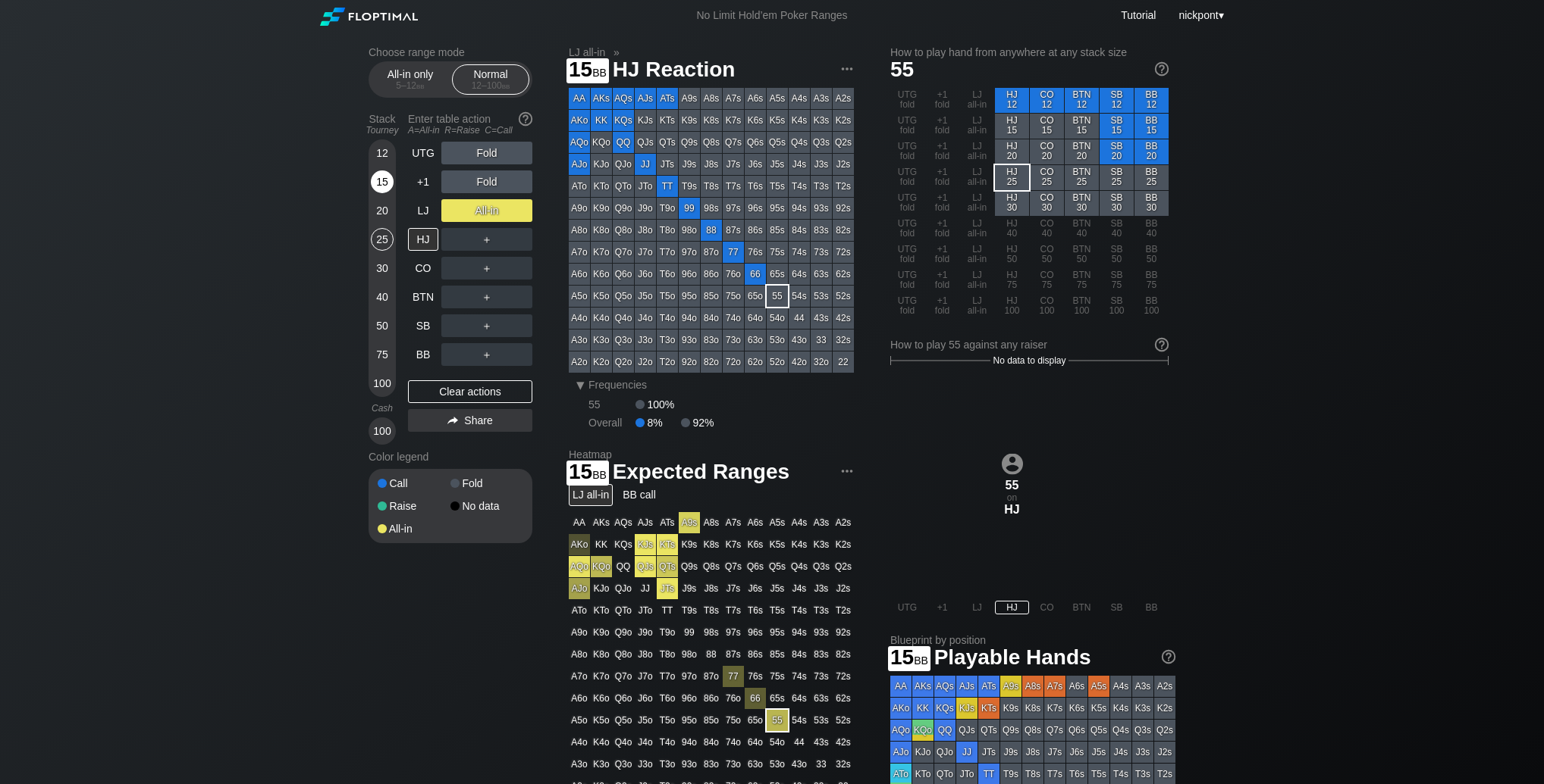
click at [377, 175] on div "15" at bounding box center [382, 182] width 23 height 23
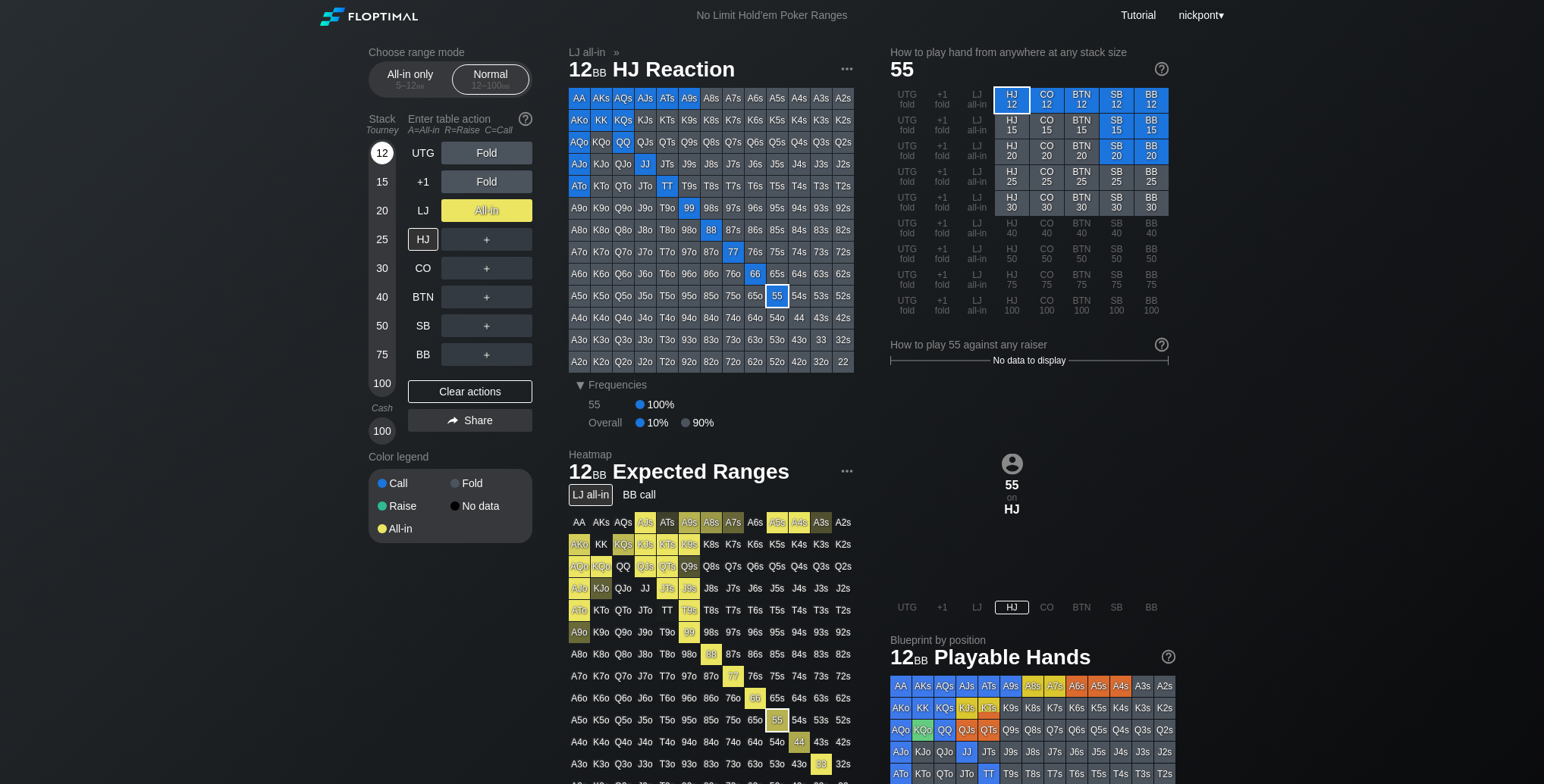
click at [389, 161] on div "12" at bounding box center [382, 153] width 23 height 23
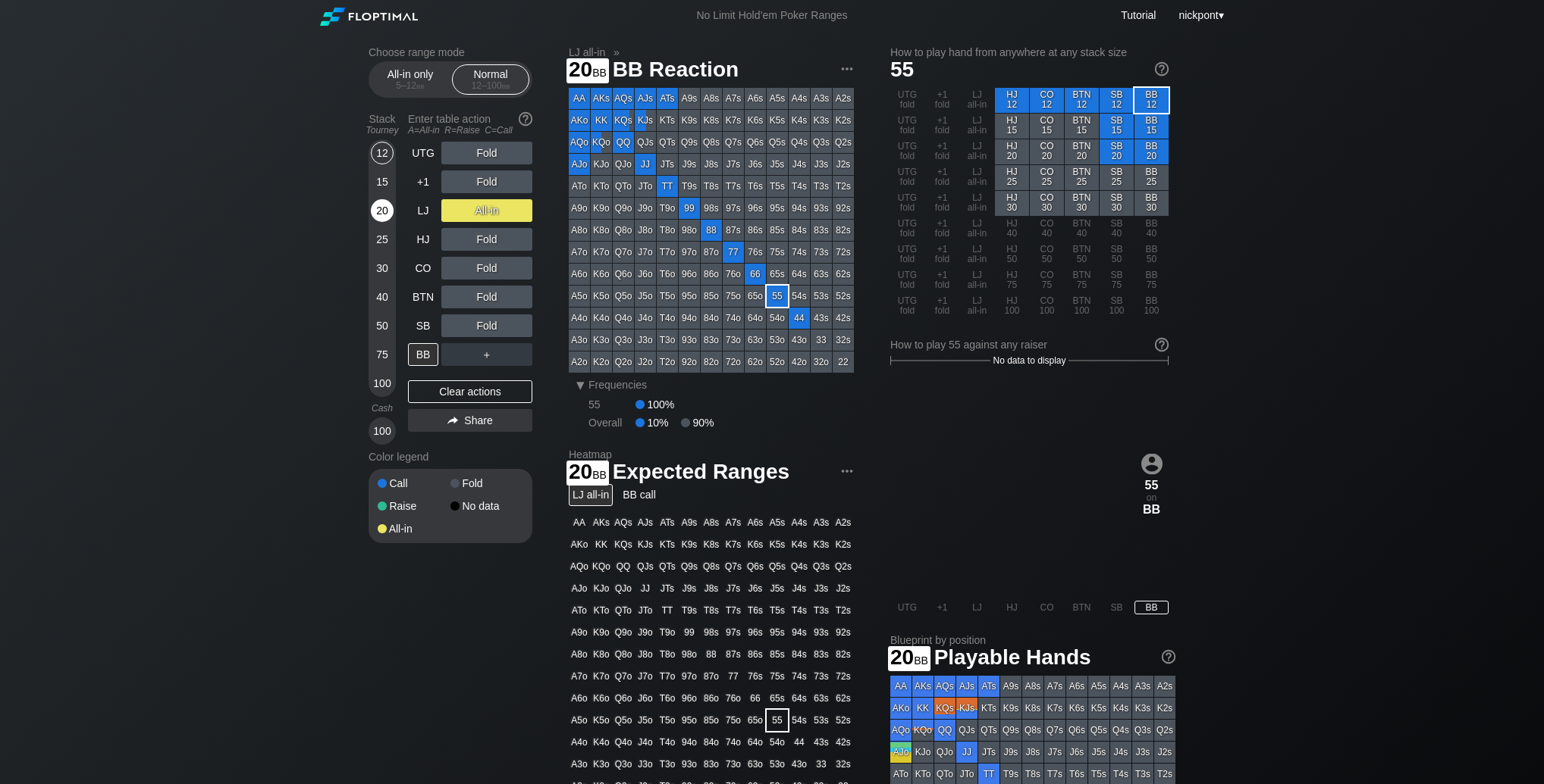
click at [377, 206] on div "20" at bounding box center [382, 211] width 23 height 23
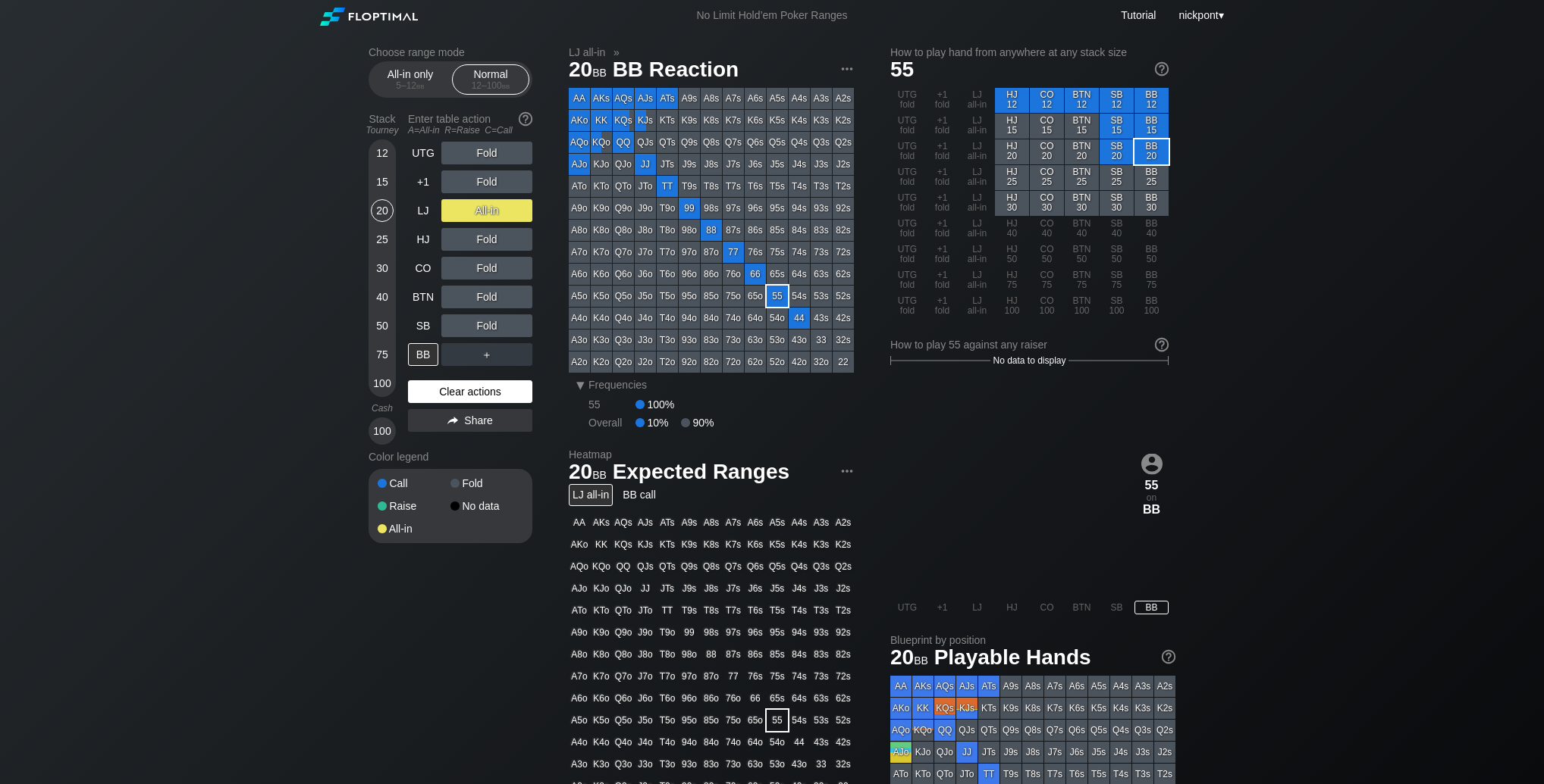
click at [518, 386] on div "Clear actions" at bounding box center [470, 392] width 124 height 23
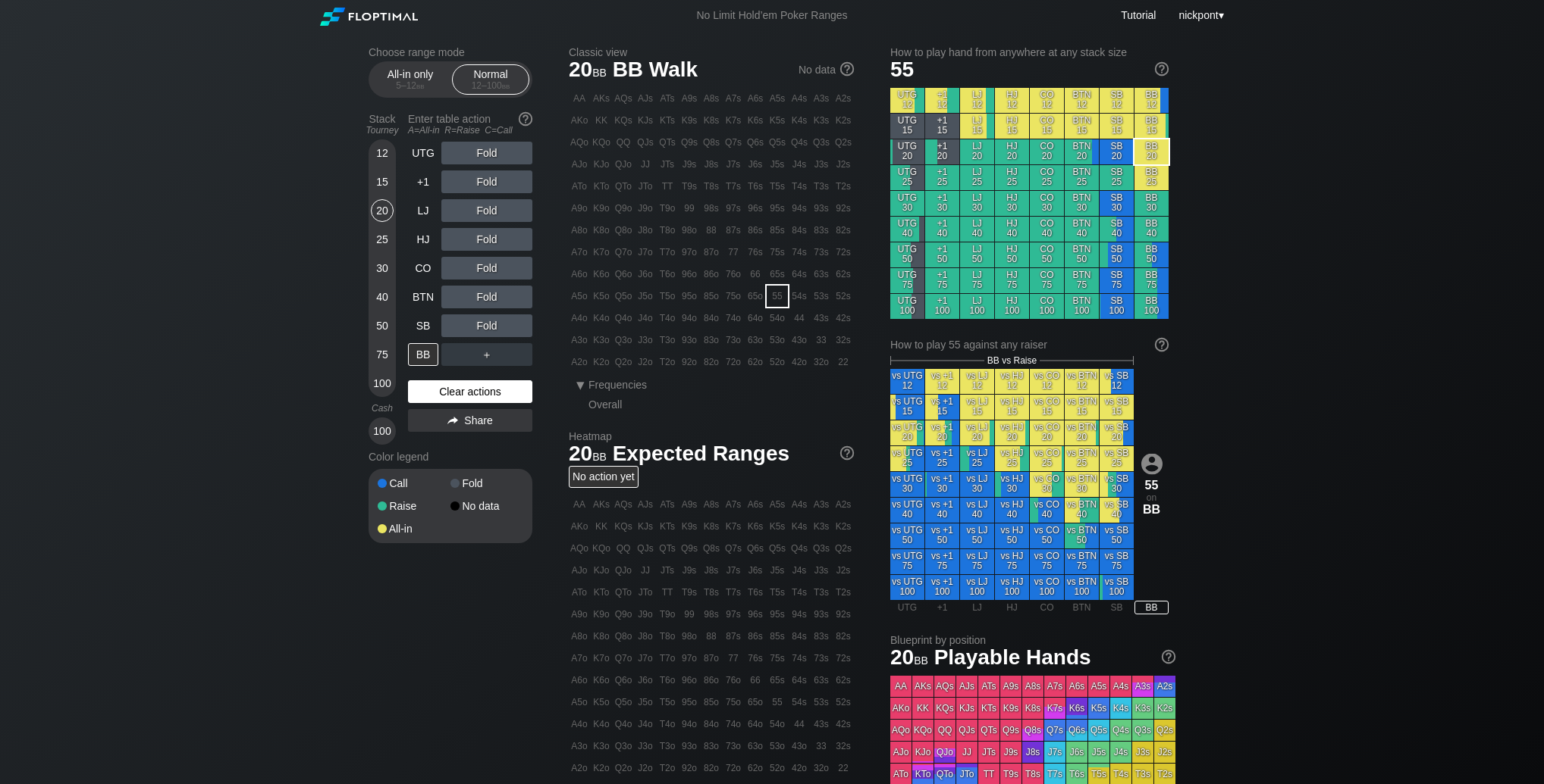
click at [425, 393] on div "Clear actions" at bounding box center [470, 392] width 124 height 23
click at [376, 217] on div "20" at bounding box center [382, 211] width 23 height 23
click at [494, 184] on div "R ✕" at bounding box center [487, 182] width 29 height 23
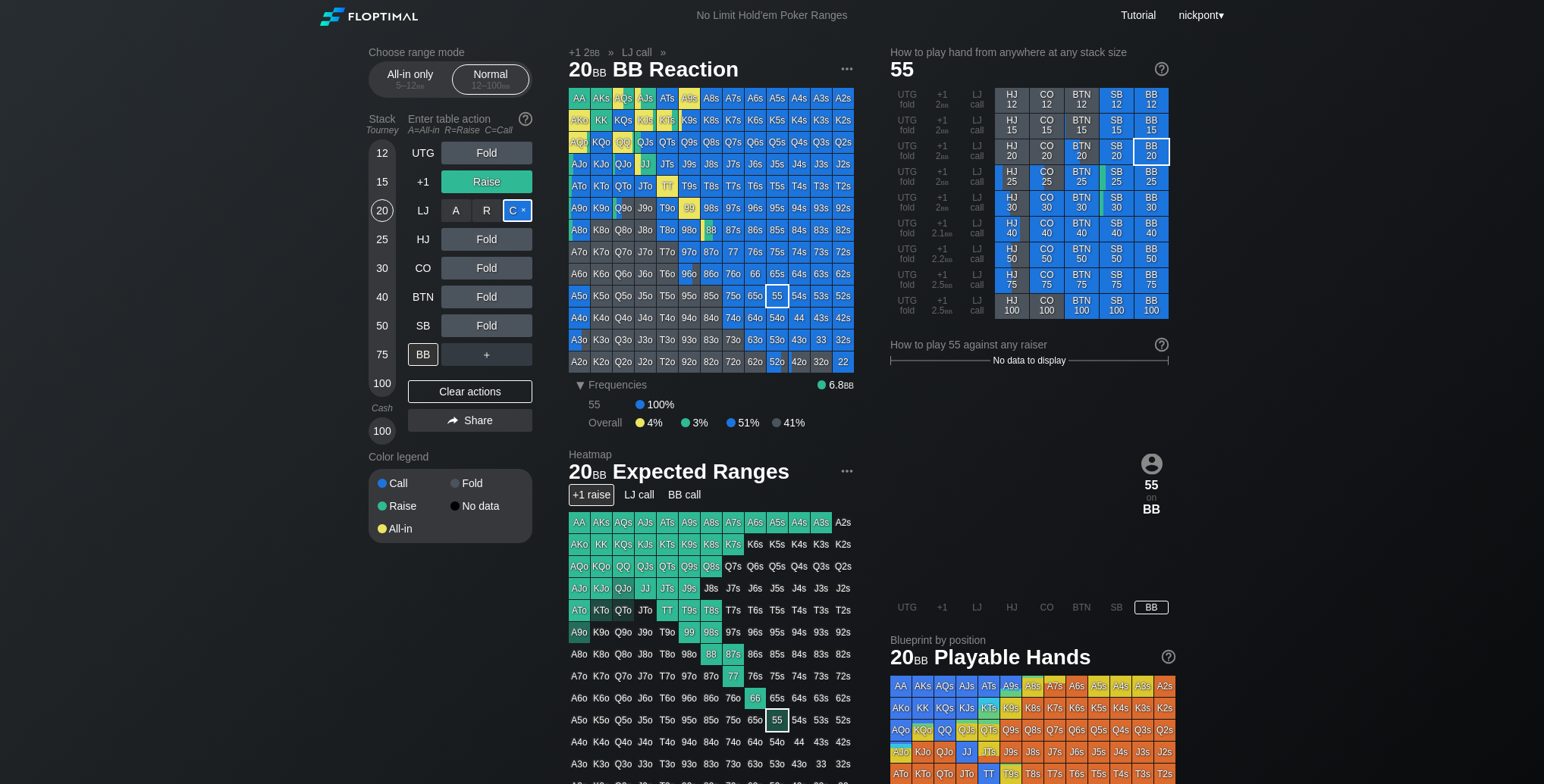
click at [513, 213] on div "C ✕" at bounding box center [517, 211] width 29 height 23
click at [510, 327] on div "C ✕" at bounding box center [517, 326] width 29 height 23
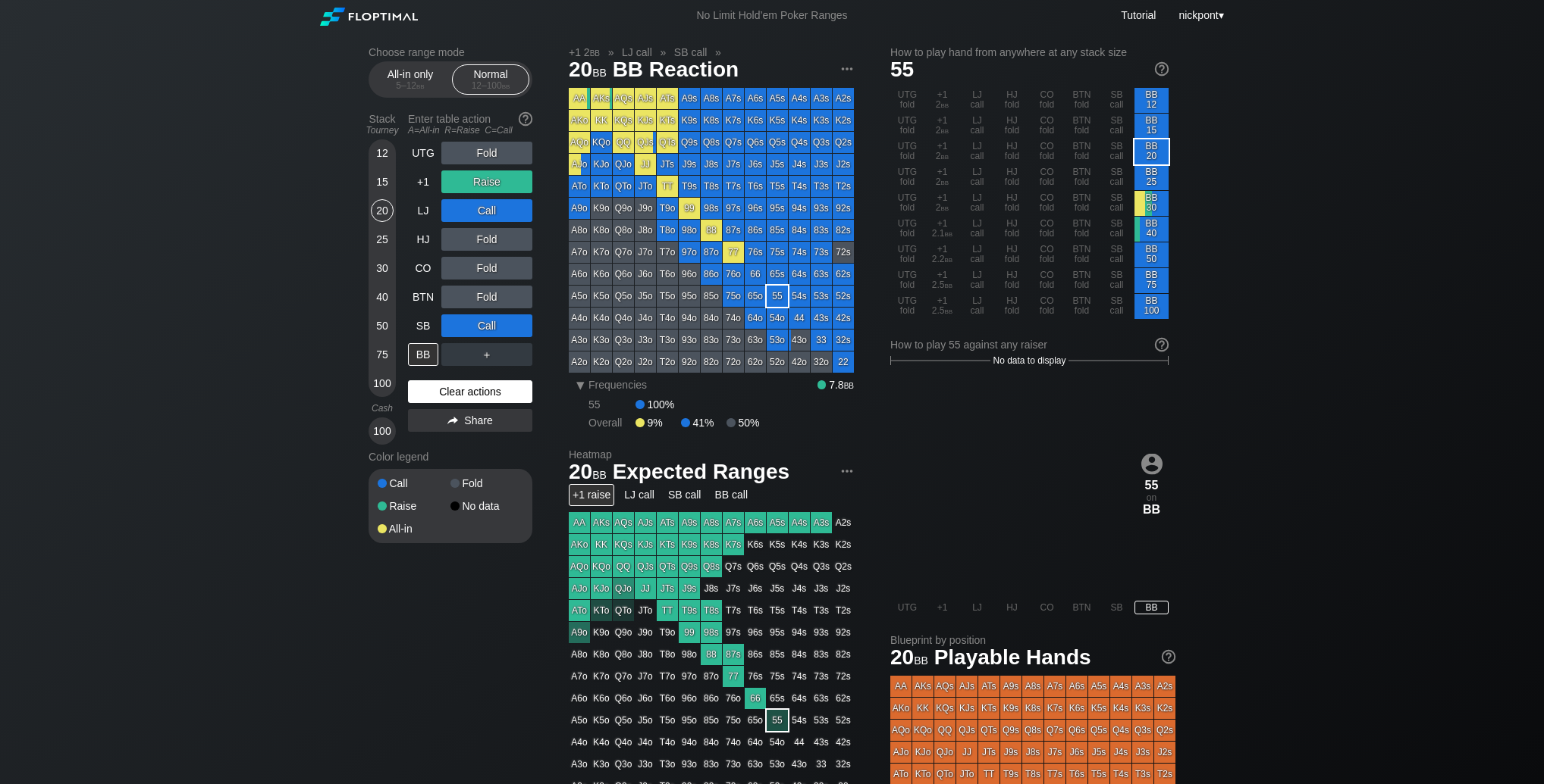
click at [472, 393] on div "Clear actions" at bounding box center [470, 392] width 124 height 23
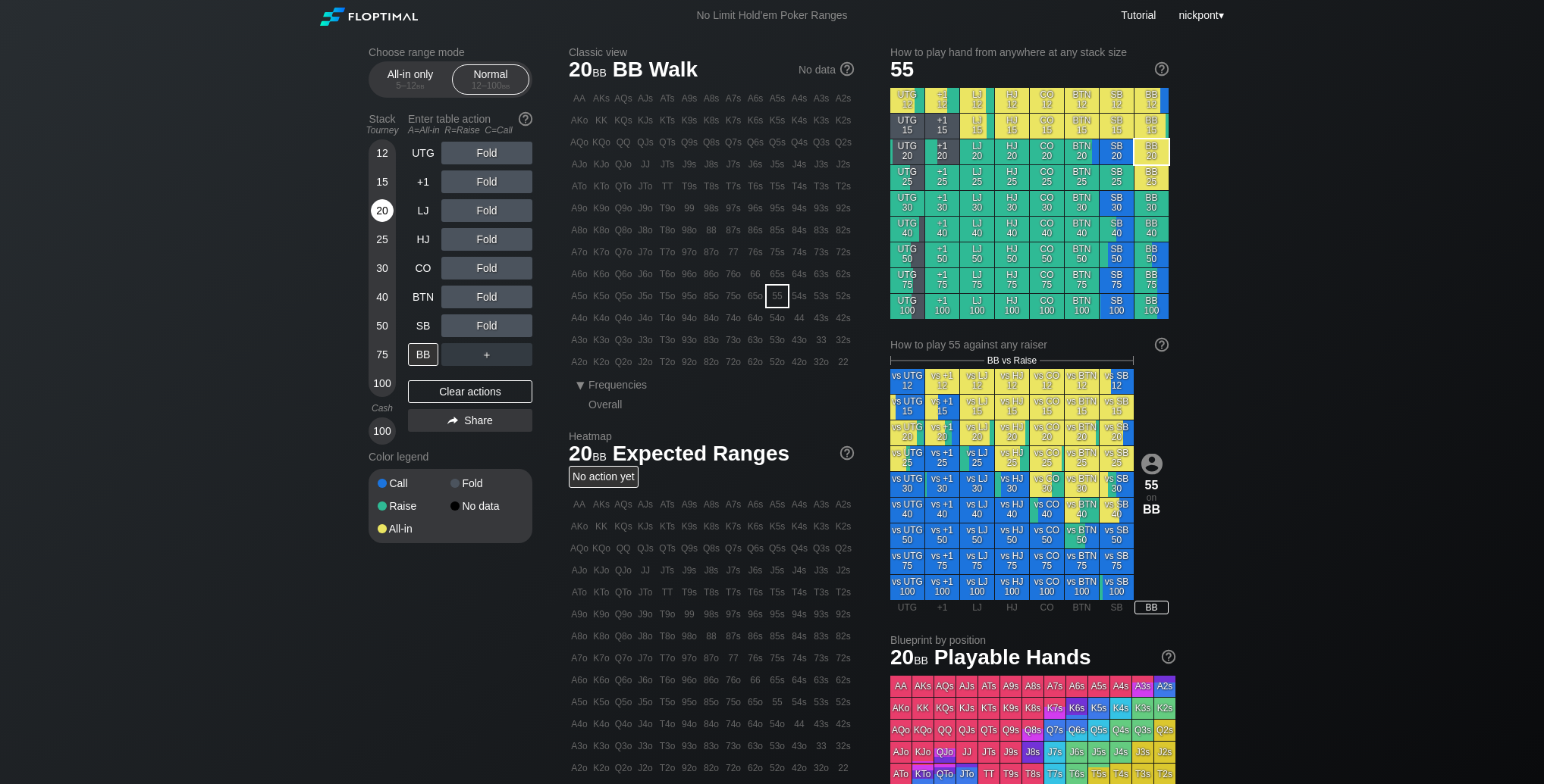
click at [380, 212] on div "20" at bounding box center [382, 211] width 23 height 23
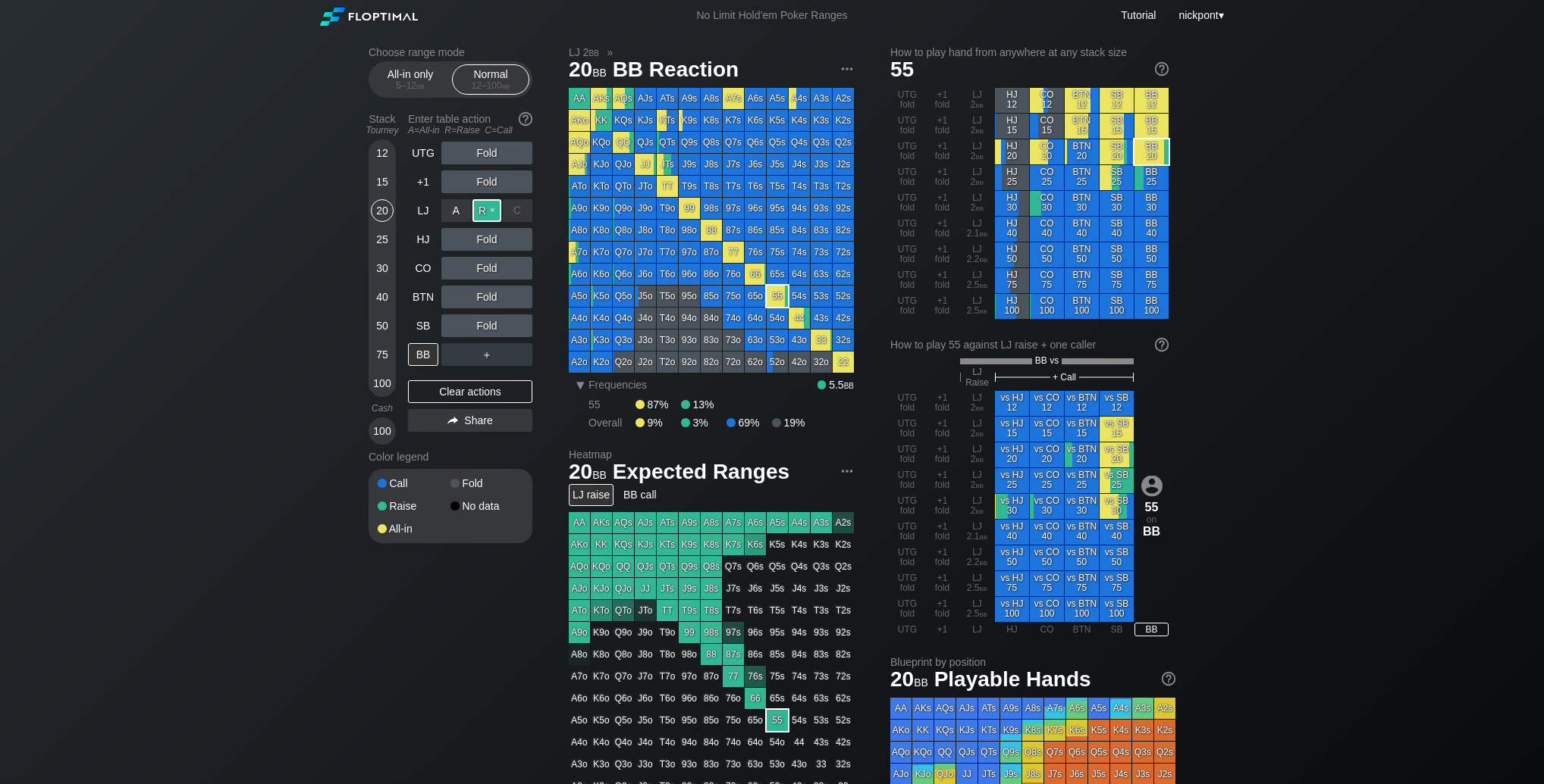
click at [485, 213] on div "R ✕" at bounding box center [487, 211] width 29 height 23
click at [522, 393] on div "Clear actions" at bounding box center [470, 392] width 124 height 23
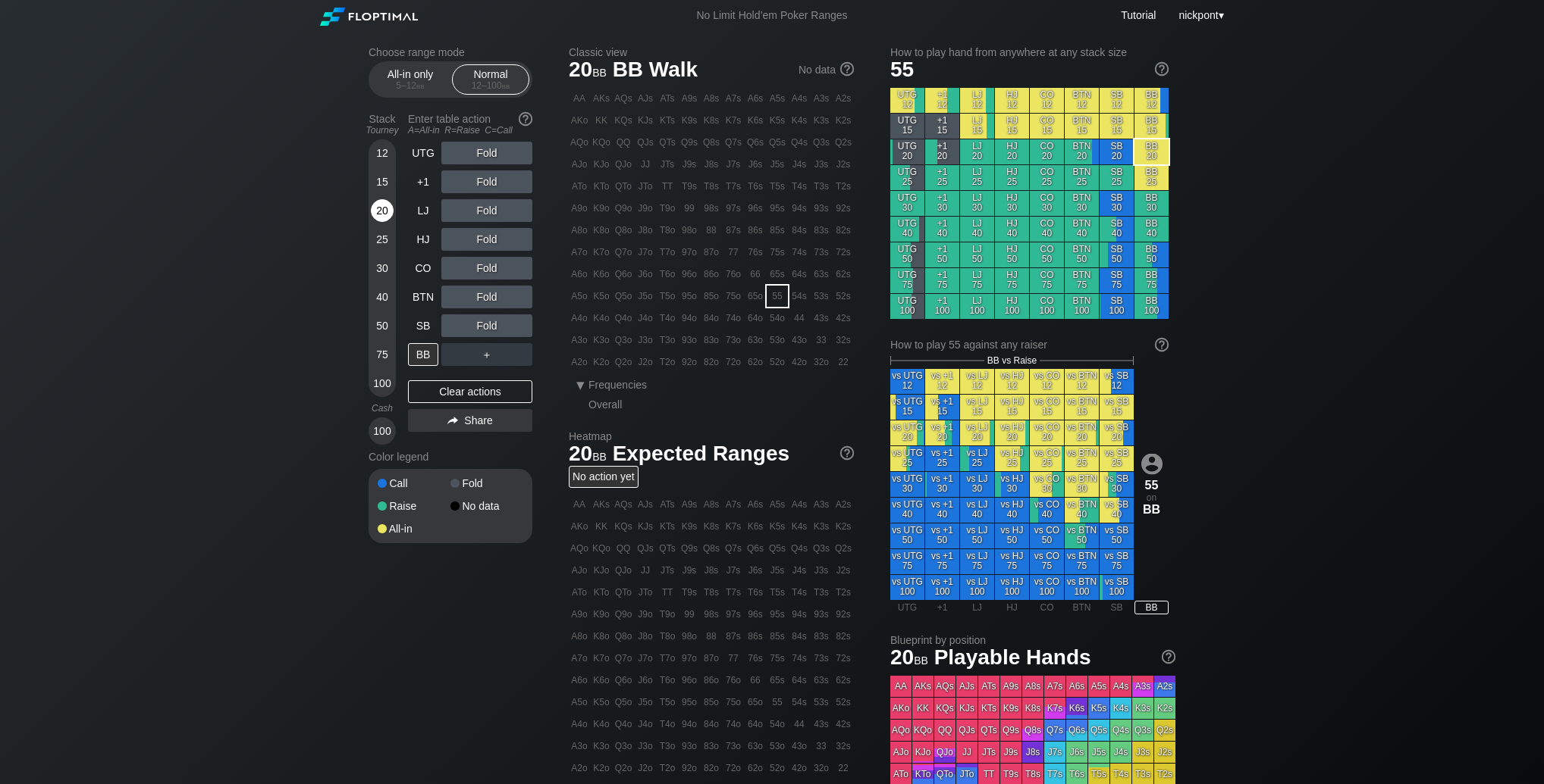
click at [388, 204] on div "20" at bounding box center [382, 211] width 23 height 23
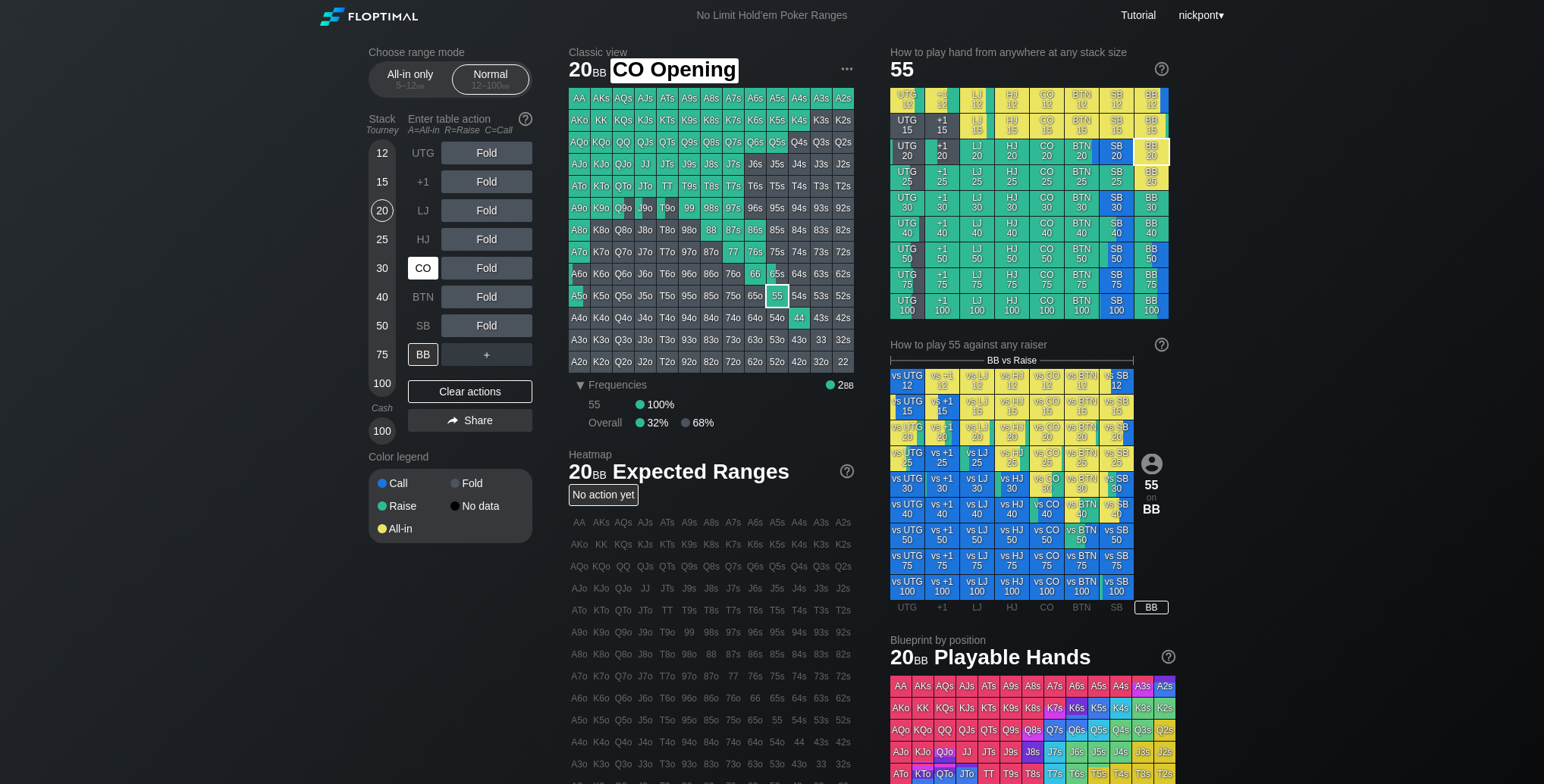
click at [426, 272] on div "CO" at bounding box center [423, 268] width 30 height 23
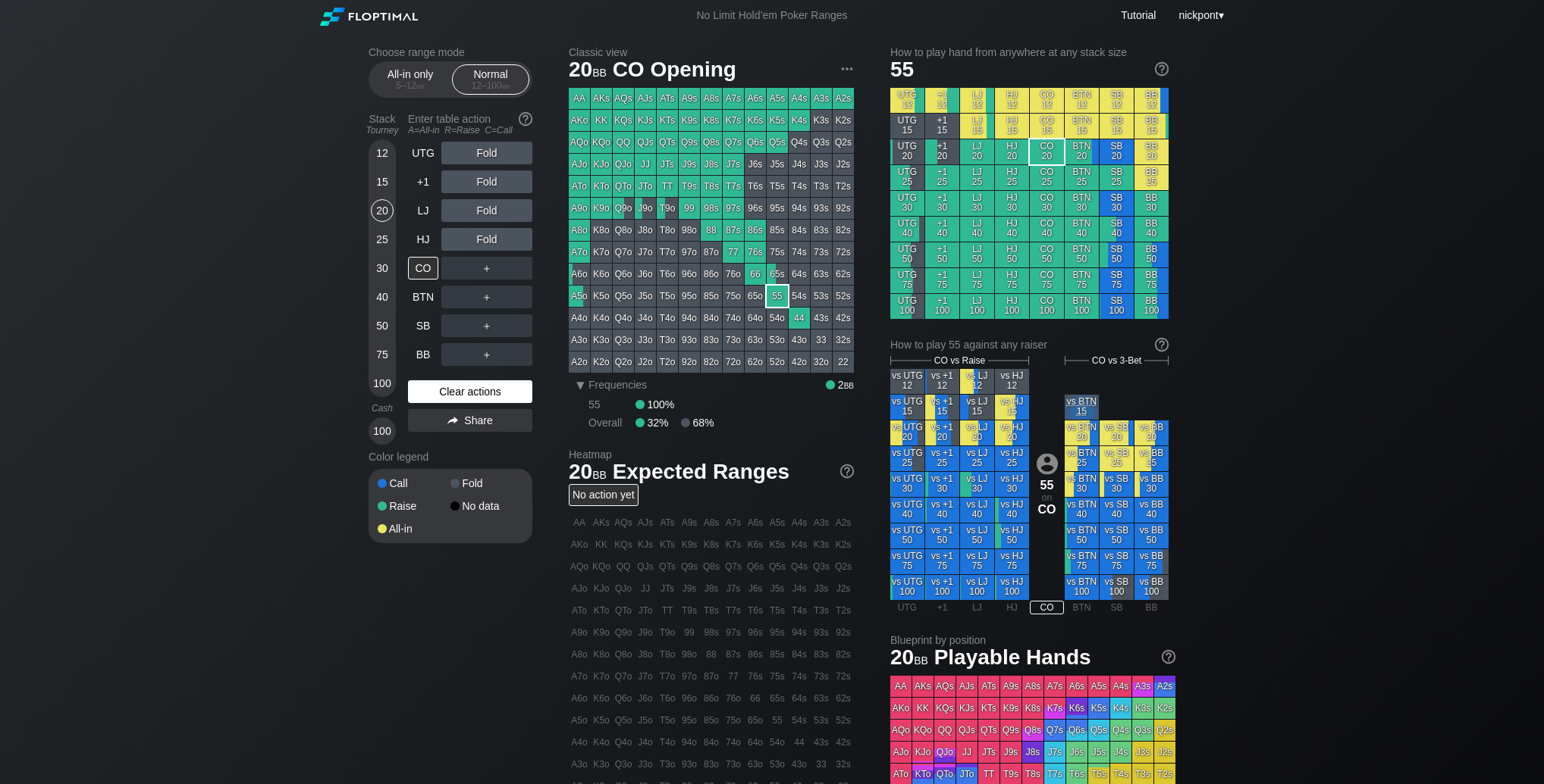
click at [490, 388] on div "Clear actions" at bounding box center [470, 392] width 124 height 23
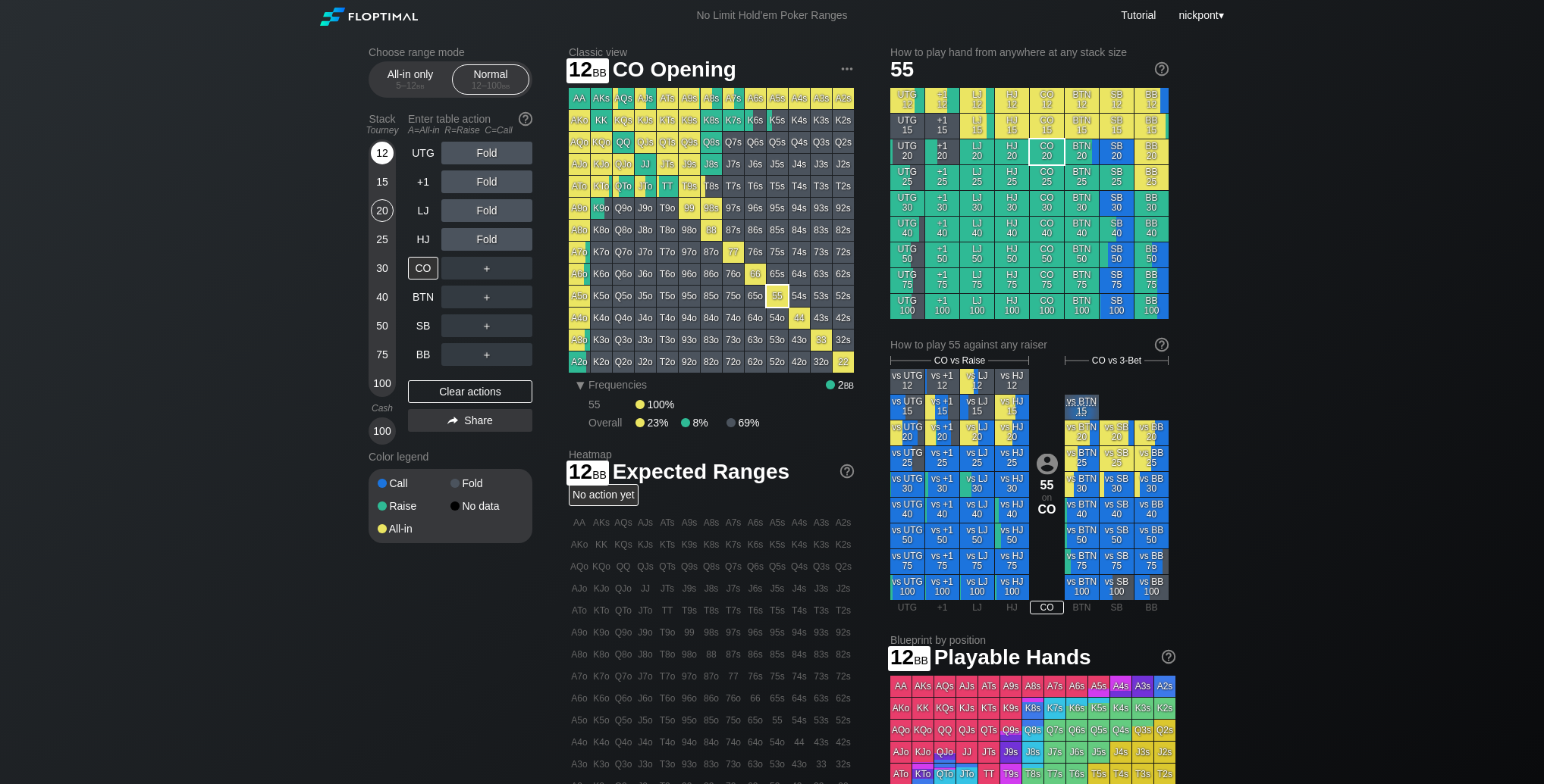
click at [376, 154] on div "12" at bounding box center [382, 153] width 23 height 23
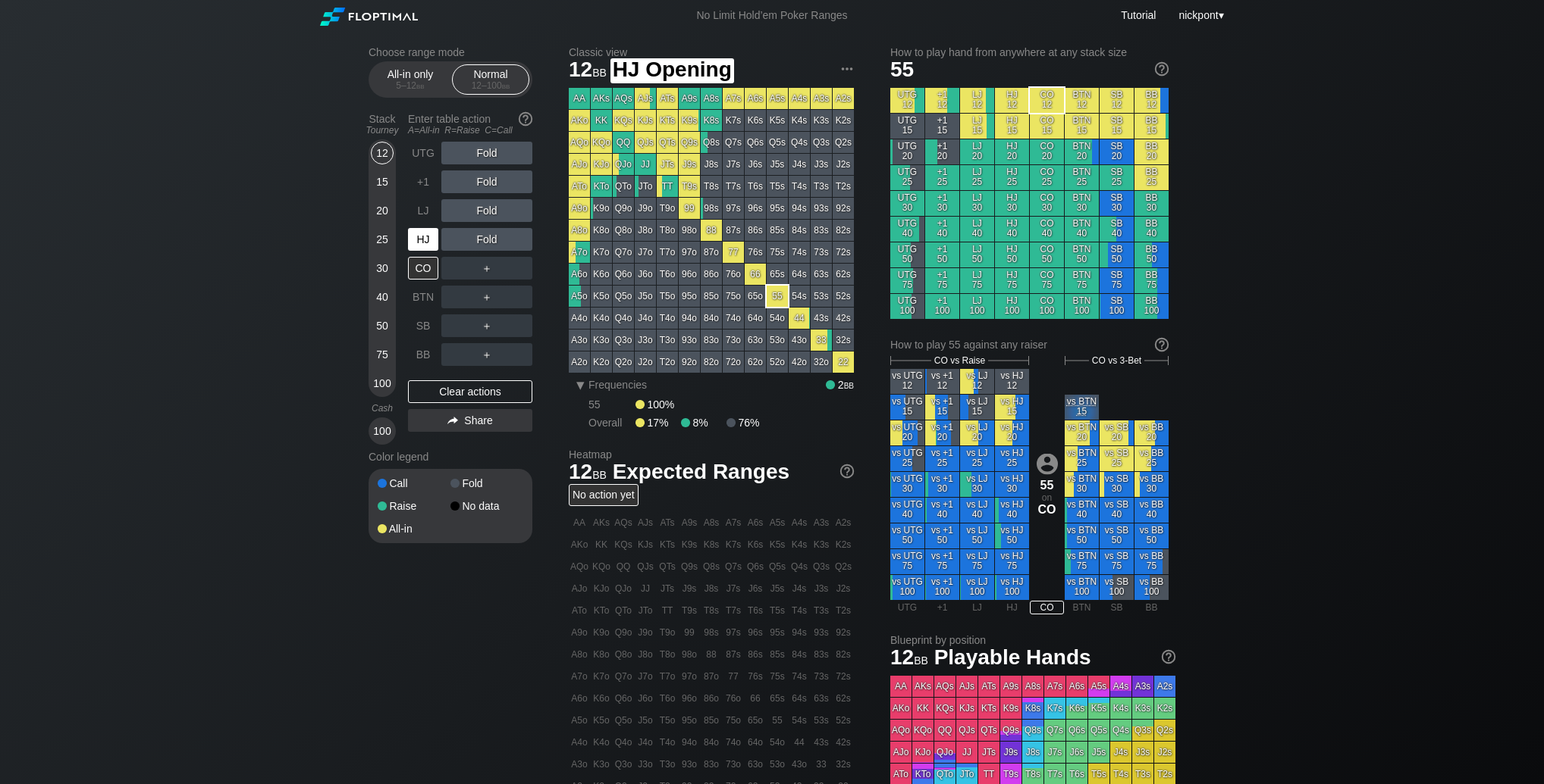
click at [430, 242] on div "HJ" at bounding box center [423, 239] width 30 height 23
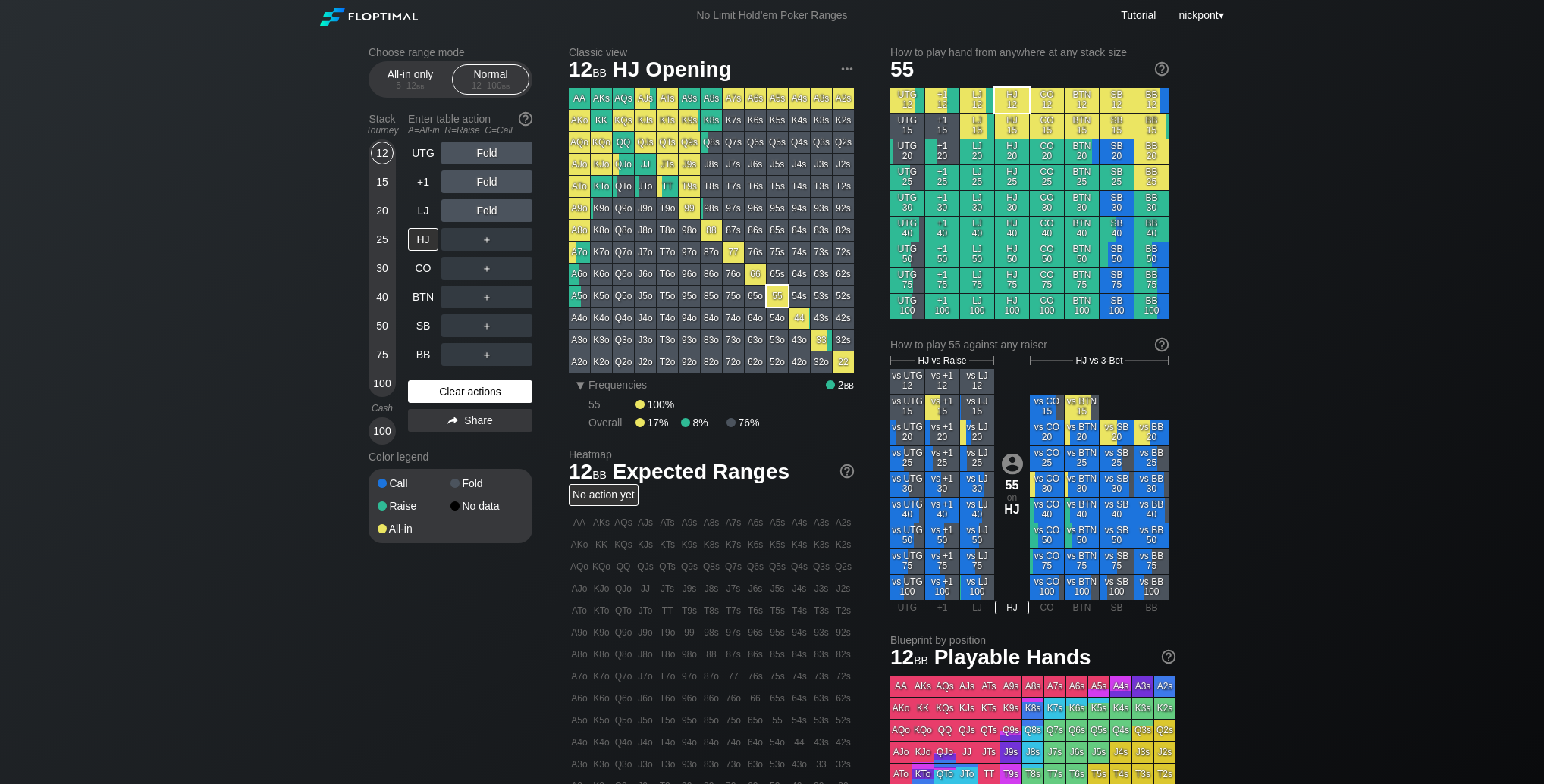
click at [428, 388] on div "Clear actions" at bounding box center [470, 392] width 124 height 23
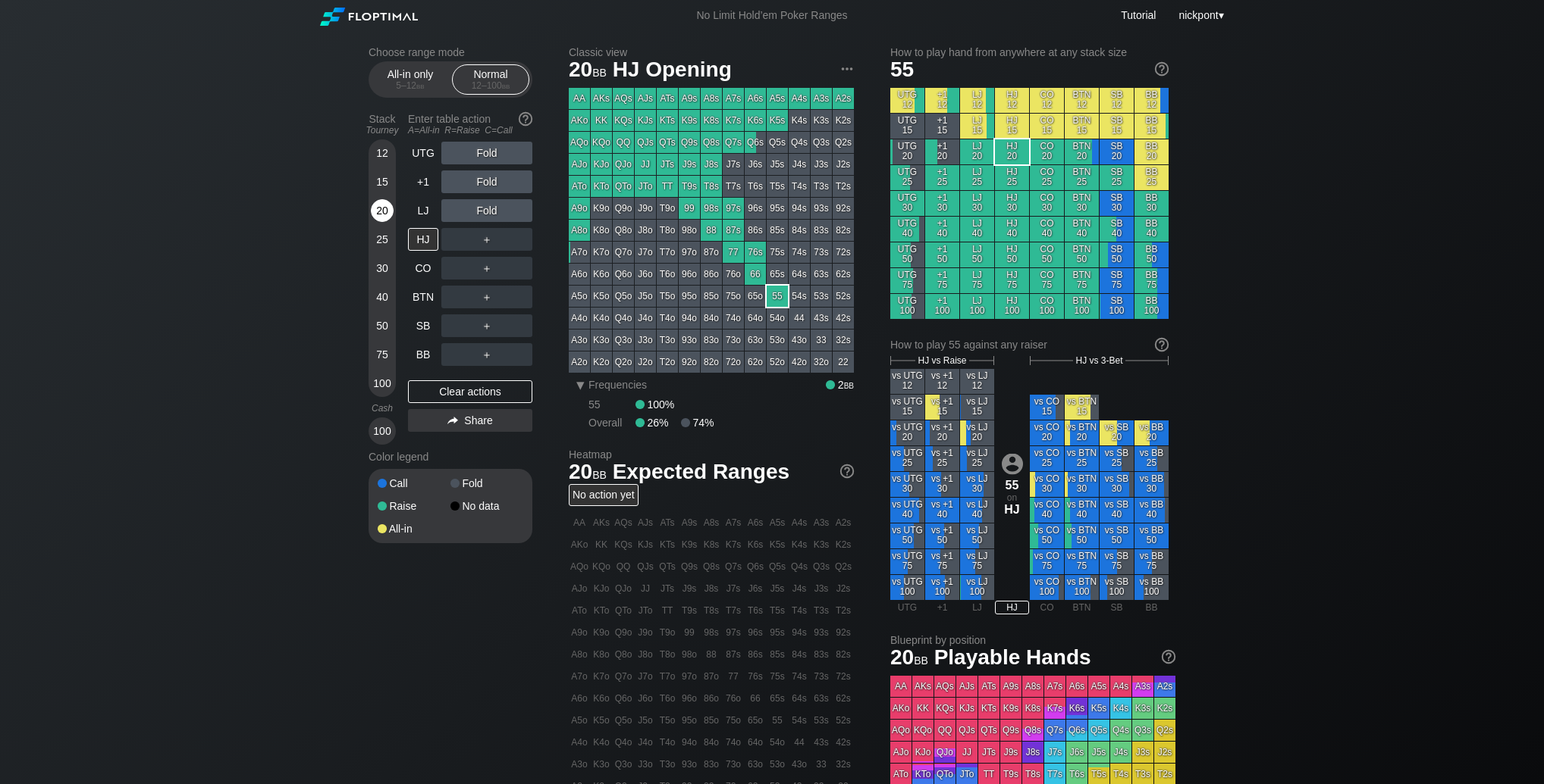
click at [380, 210] on div "20" at bounding box center [382, 211] width 23 height 23
